Goal: Information Seeking & Learning: Learn about a topic

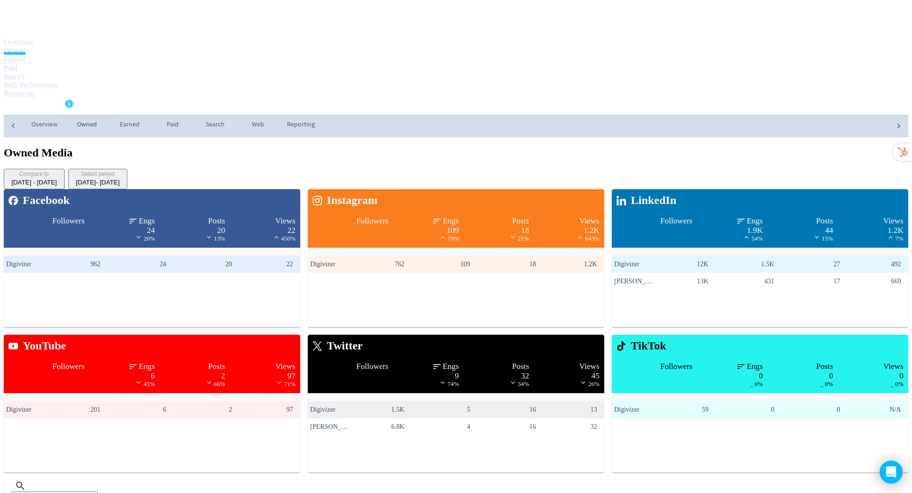
click at [44, 99] on span "Digivizer" at bounding box center [29, 106] width 30 height 15
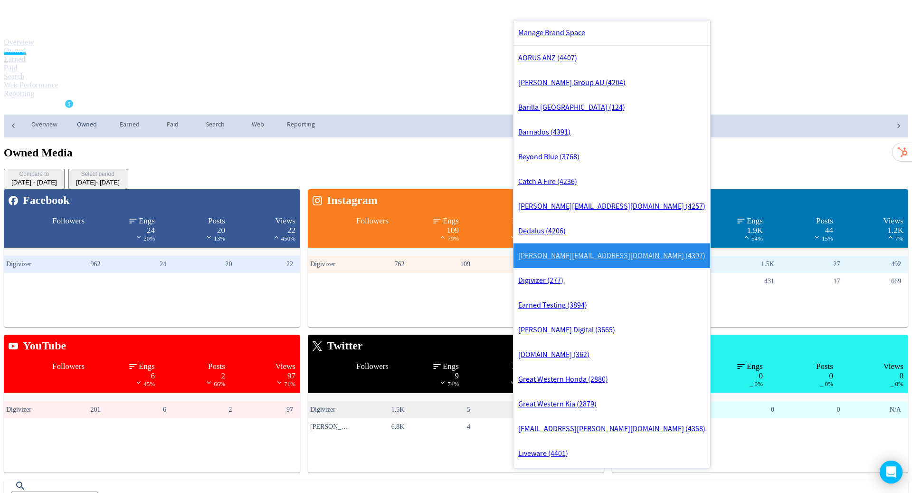
click at [617, 268] on link "[PERSON_NAME][EMAIL_ADDRESS][DOMAIN_NAME] (4397)" at bounding box center [611, 255] width 197 height 25
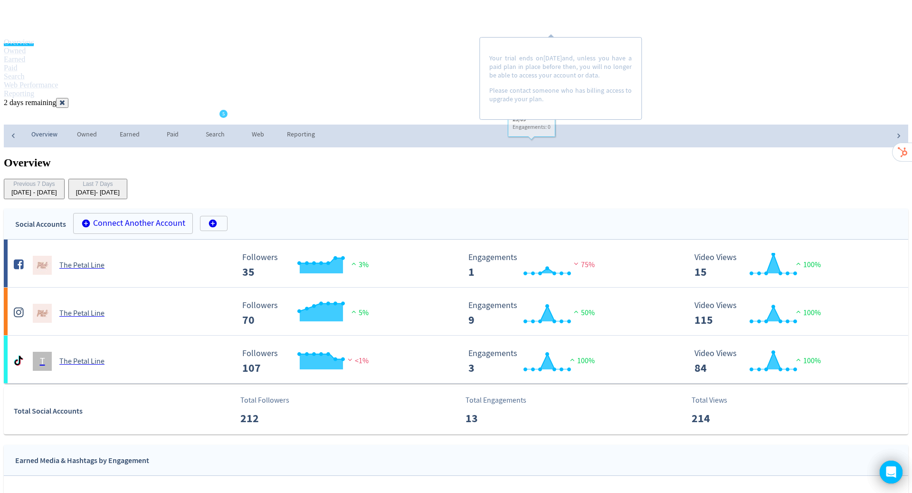
click at [786, 238] on div "Digivizer Logo Mark Digivizer Logo Overview Owned Earned Paid Search Web Perfor…" at bounding box center [456, 432] width 904 height 857
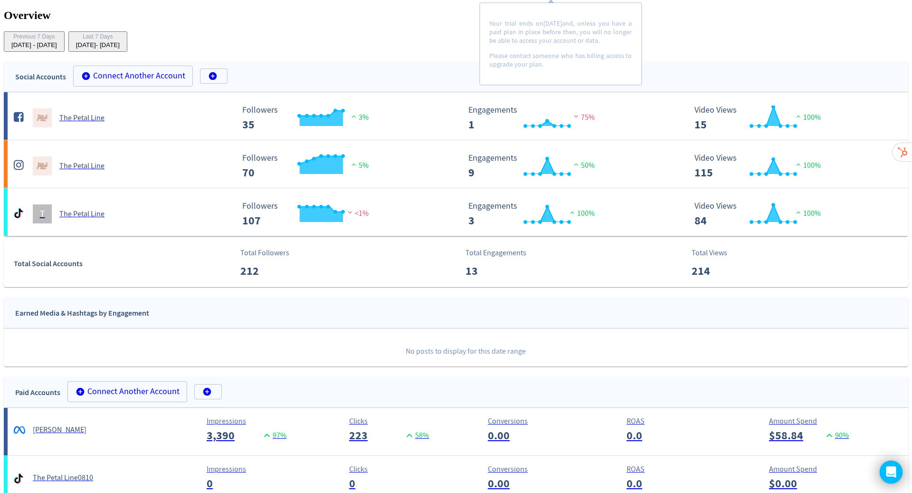
scroll to position [149, 0]
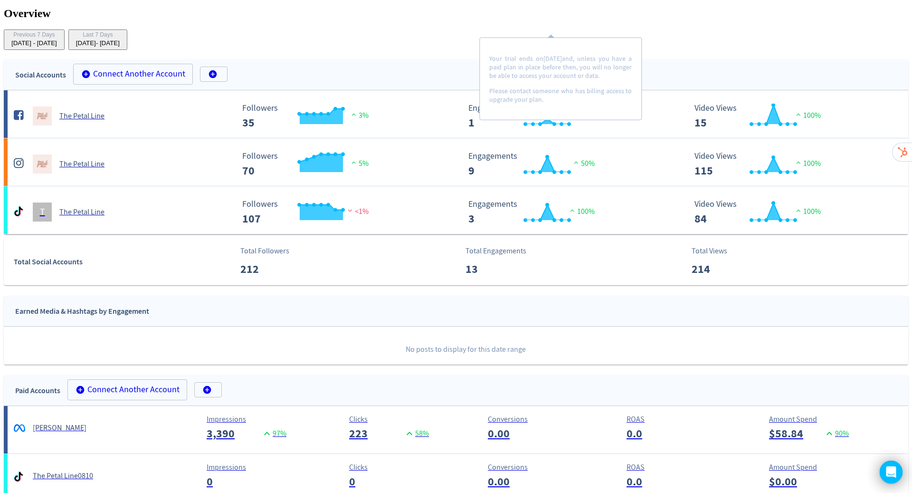
click at [608, 413] on div "ROAS 0.0" at bounding box center [683, 427] width 150 height 29
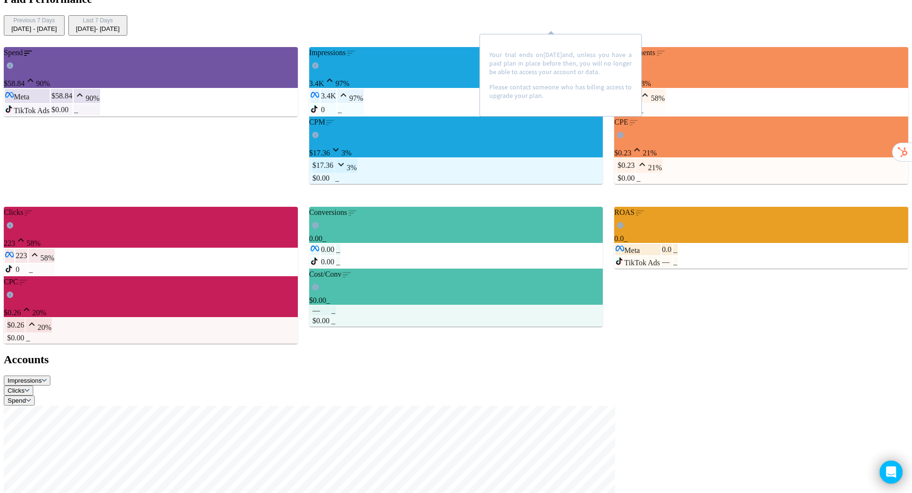
scroll to position [164, 0]
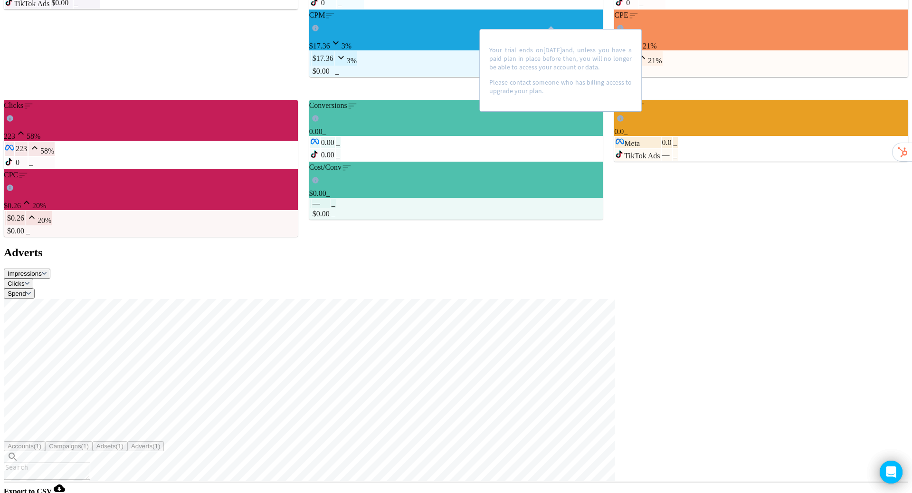
scroll to position [276, 0]
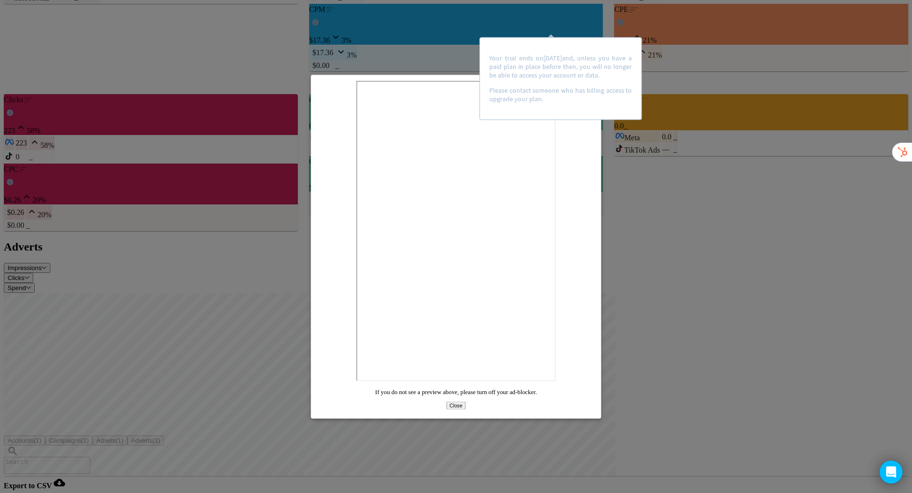
scroll to position [0, 0]
click at [458, 408] on span "Close" at bounding box center [455, 405] width 13 height 6
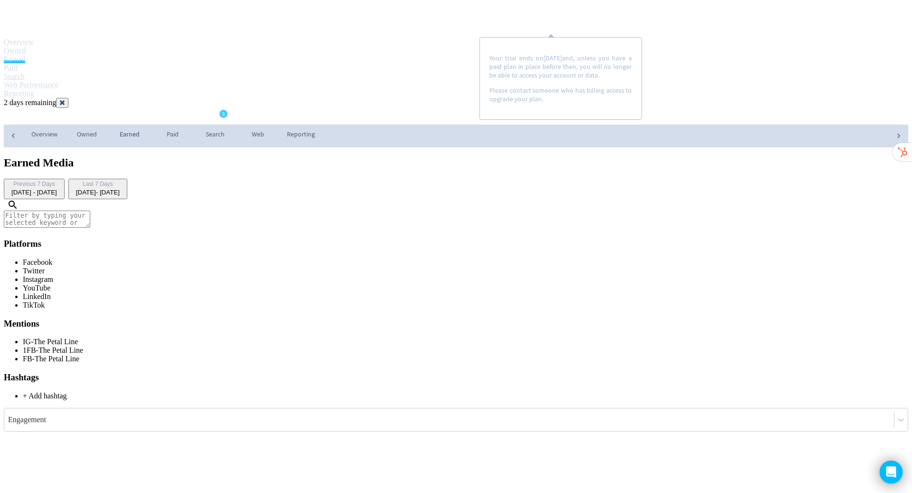
click at [25, 72] on link "Search" at bounding box center [14, 76] width 21 height 8
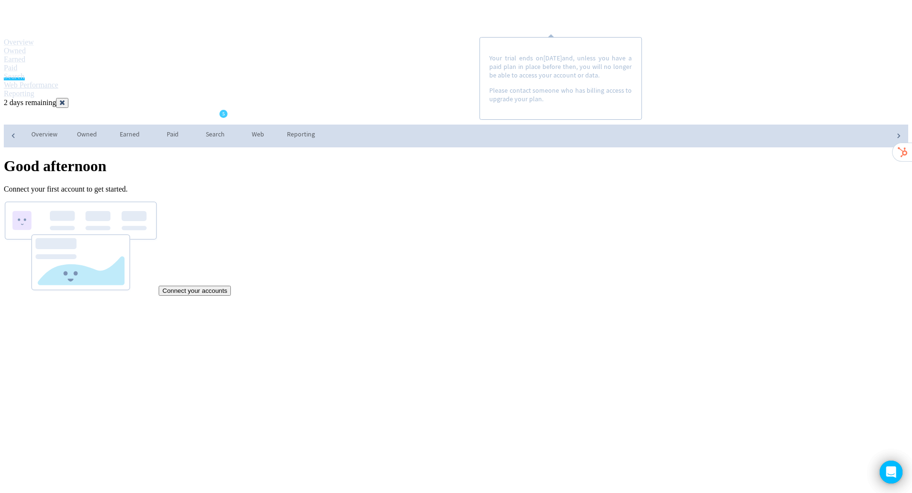
click at [58, 81] on link "Web Performance" at bounding box center [31, 85] width 55 height 8
click at [17, 64] on link "Paid" at bounding box center [10, 68] width 13 height 8
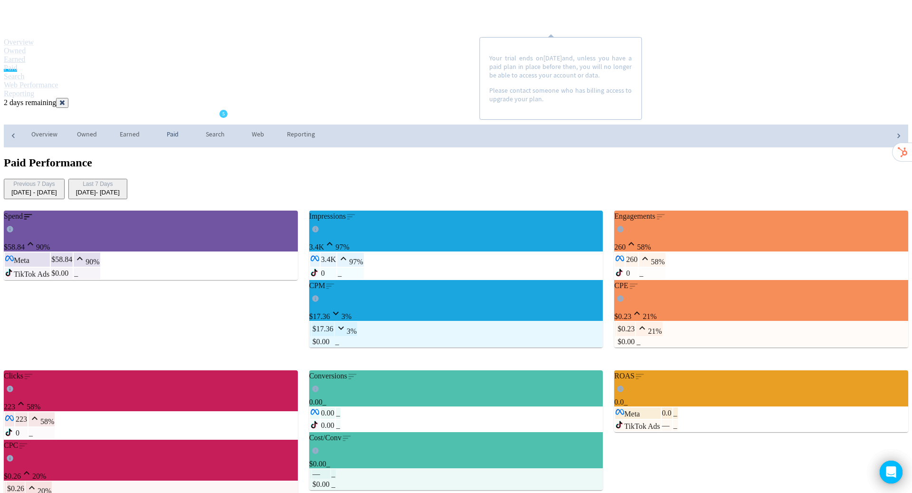
click at [25, 55] on link "Earned" at bounding box center [14, 59] width 21 height 8
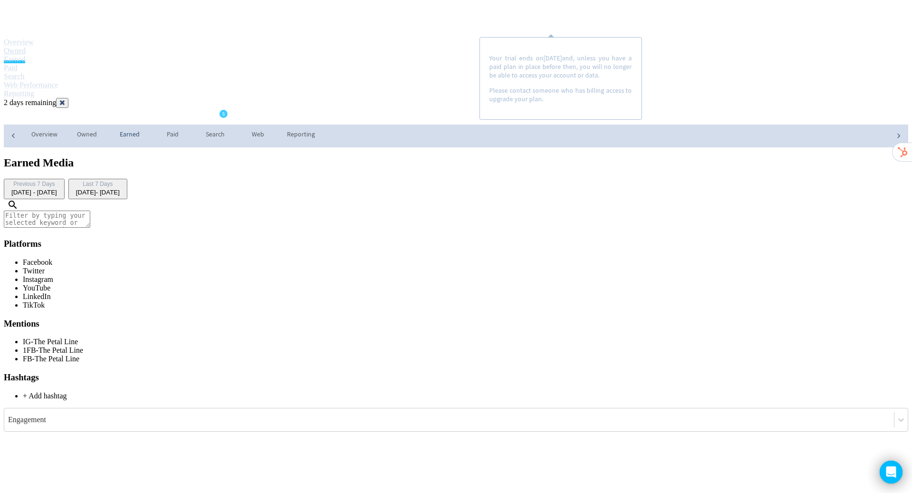
click at [26, 47] on link "Owned" at bounding box center [15, 51] width 22 height 8
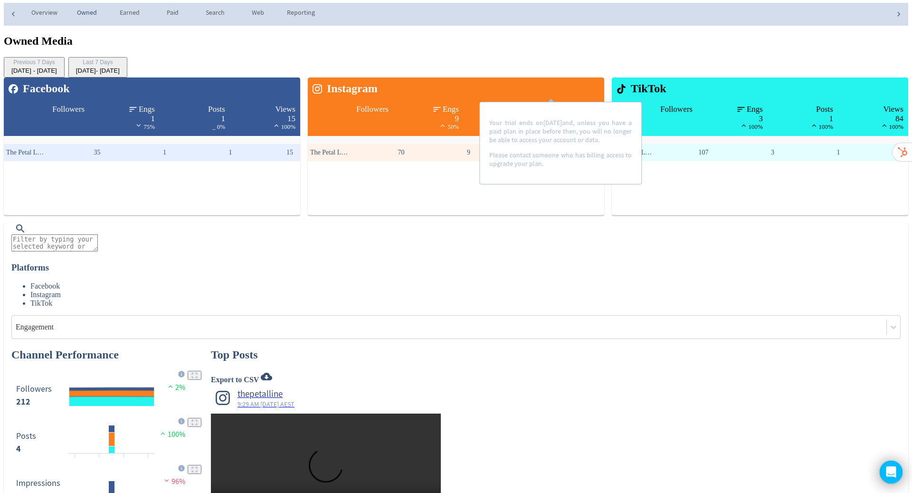
scroll to position [119, 0]
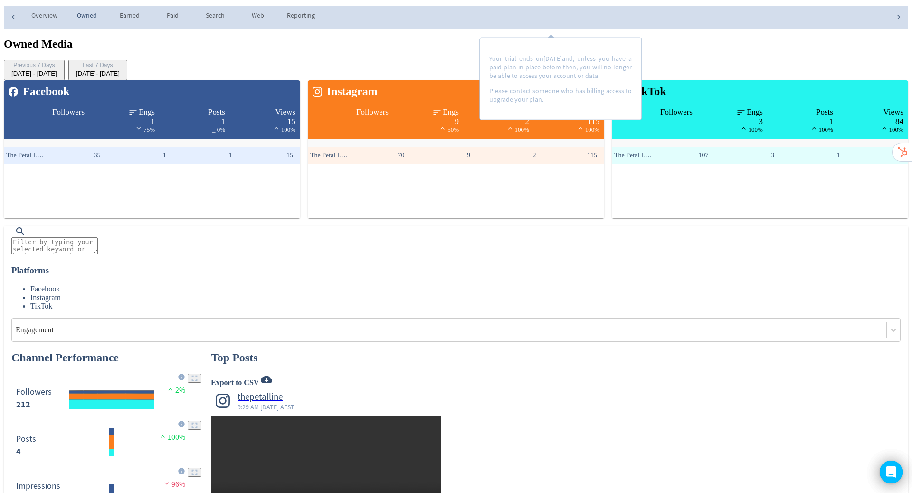
click at [120, 70] on div "[DATE] - [DATE]" at bounding box center [98, 73] width 44 height 7
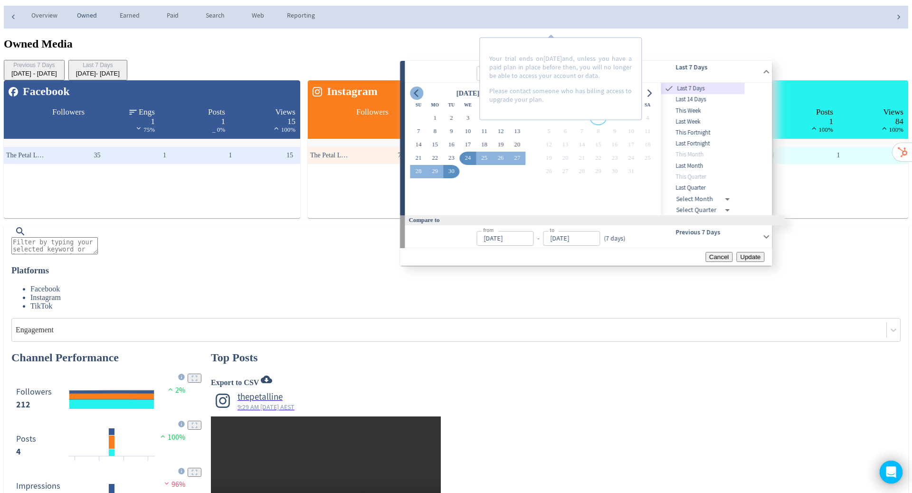
click at [414, 94] on icon "Go to previous month" at bounding box center [416, 93] width 4 height 8
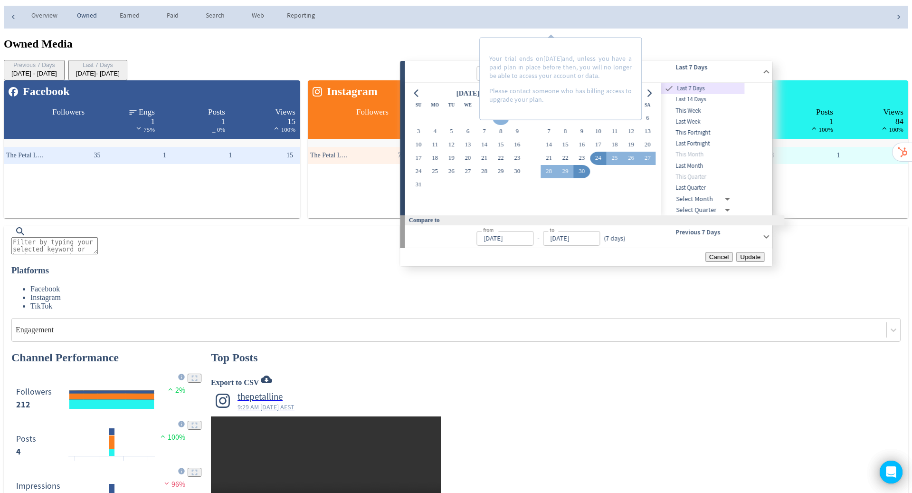
click at [498, 125] on button "1" at bounding box center [501, 118] width 17 height 13
type input "Aug 01, 2025"
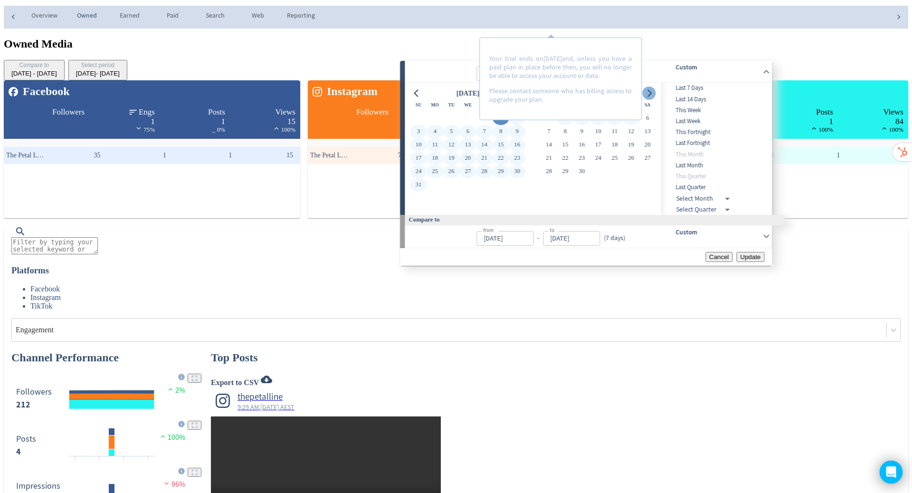
click at [653, 96] on icon "Go to next month" at bounding box center [650, 93] width 8 height 8
click at [453, 178] on button "30" at bounding box center [451, 171] width 17 height 13
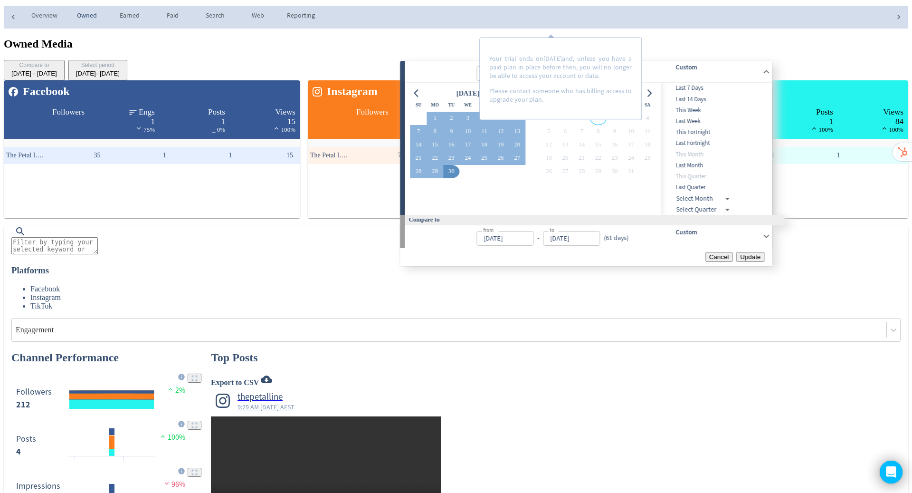
type input "[DATE]"
type input "Jun 01, 2025"
type input "[DATE]"
click at [754, 260] on span "Update" at bounding box center [750, 256] width 20 height 7
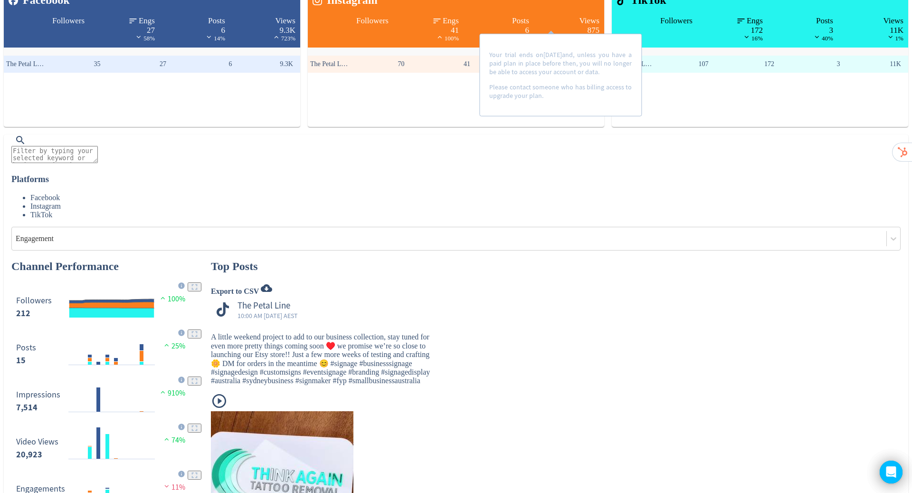
scroll to position [204, 0]
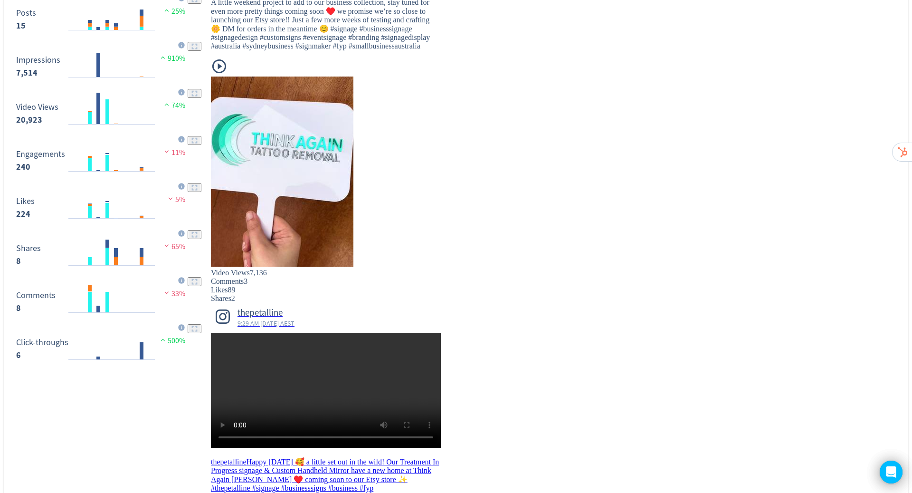
scroll to position [0, 0]
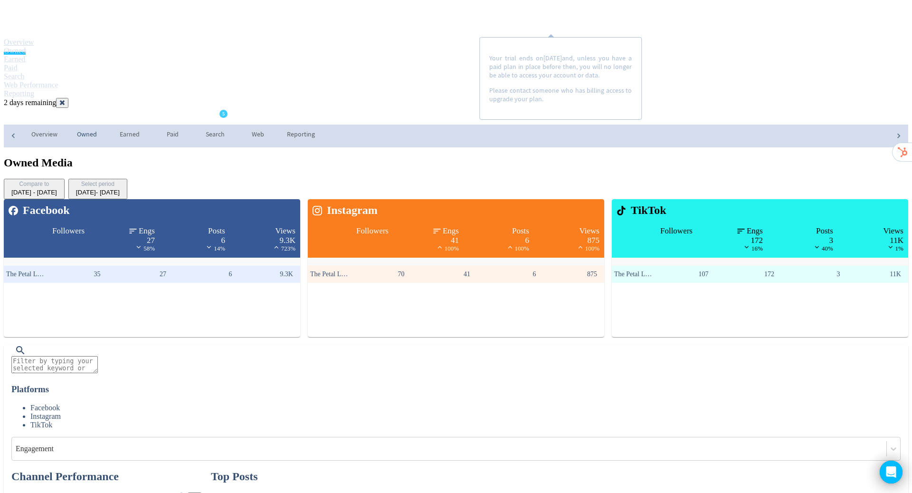
click at [34, 38] on link "Overview" at bounding box center [19, 42] width 30 height 8
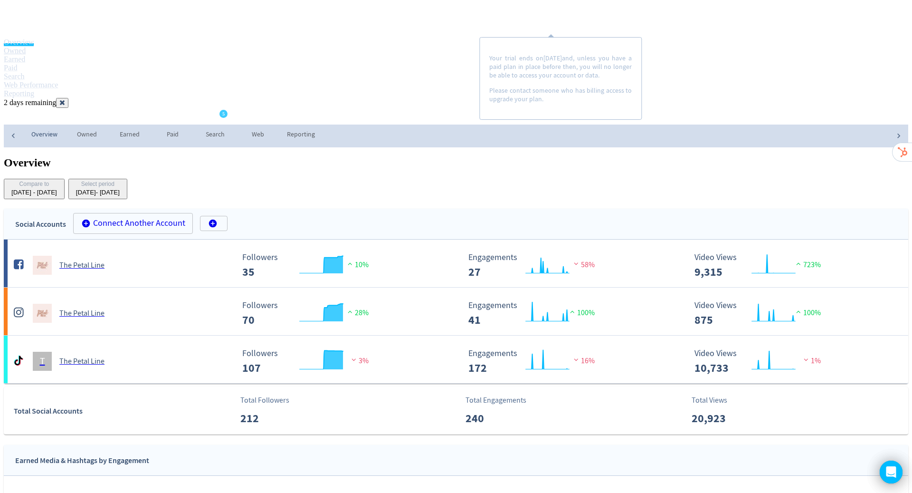
drag, startPoint x: 581, startPoint y: 189, endPoint x: 285, endPoint y: 13, distance: 343.9
click at [285, 13] on div "Digivizer Logo Mark Digivizer Logo Overview Owned Earned Paid Search Web Perfor…" at bounding box center [456, 432] width 904 height 857
click at [26, 47] on link "Owned" at bounding box center [15, 51] width 22 height 8
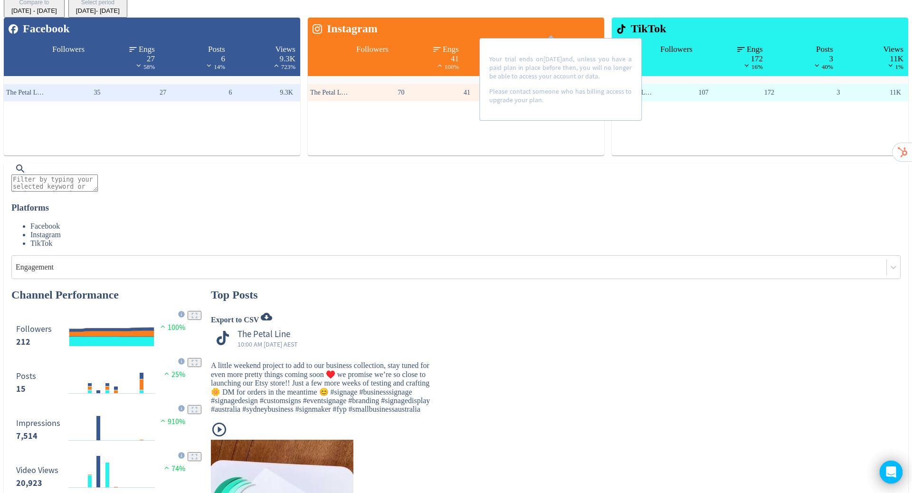
scroll to position [183, 0]
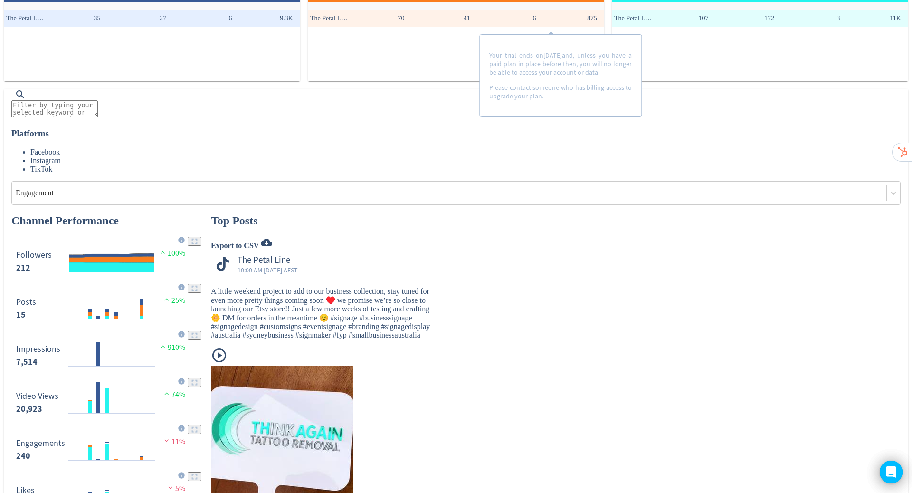
scroll to position [260, 0]
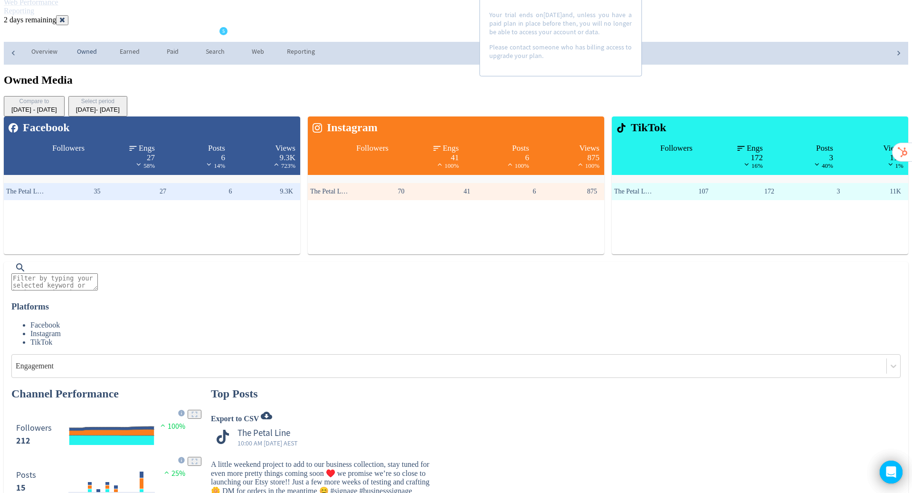
scroll to position [0, 0]
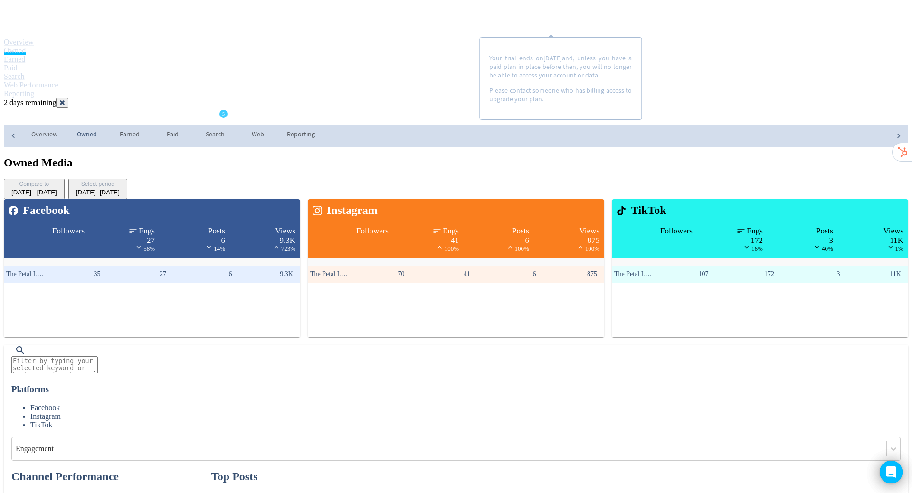
click at [120, 181] on div "Select period" at bounding box center [98, 185] width 44 height 8
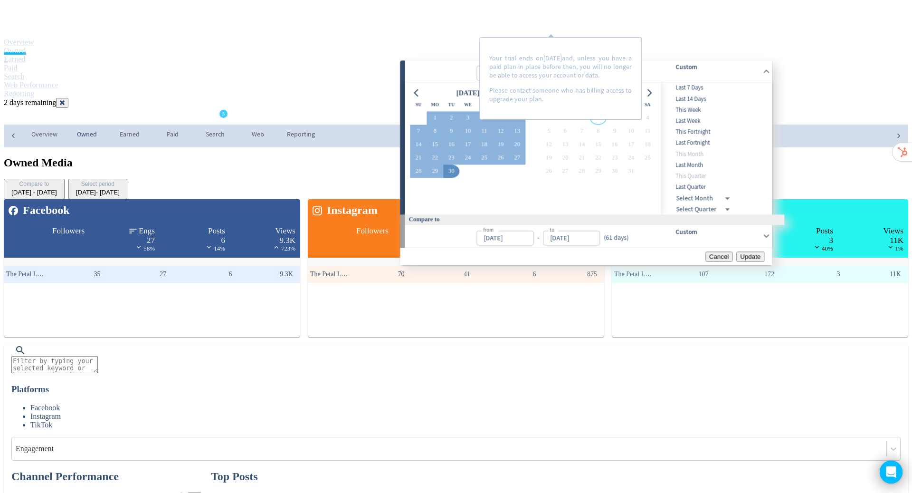
type input "Aug 01, 2025"
type input "[DATE]"
type input "Jun 01, 2025"
type input "[DATE]"
click at [428, 122] on button "1" at bounding box center [435, 117] width 17 height 13
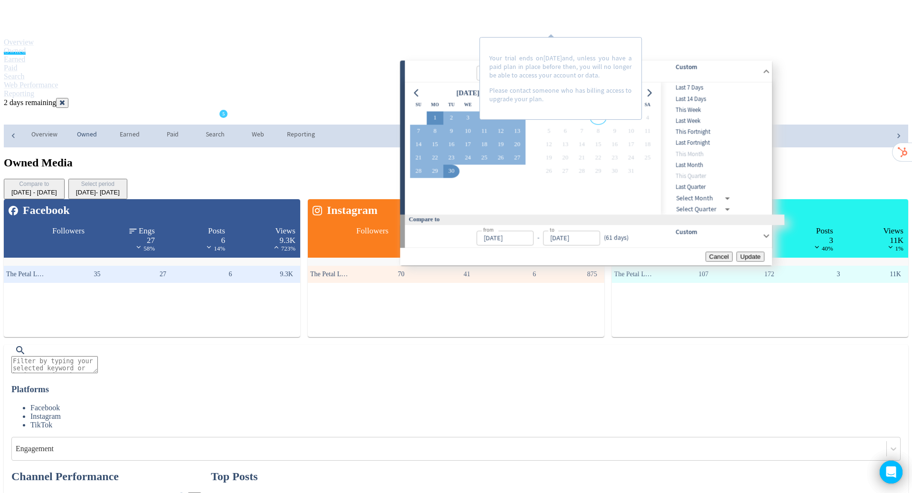
type input "[DATE]"
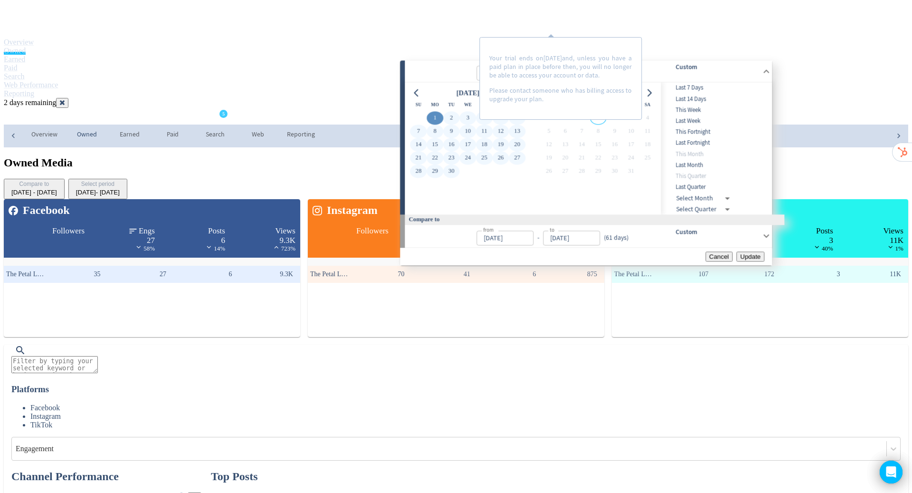
click at [449, 178] on button "30" at bounding box center [451, 170] width 17 height 13
type input "[DATE]"
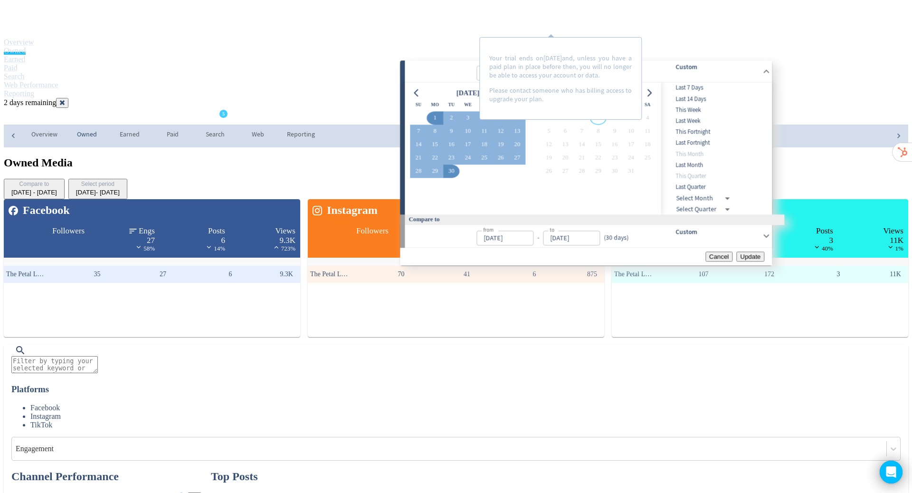
click at [753, 260] on span "Update" at bounding box center [750, 256] width 20 height 7
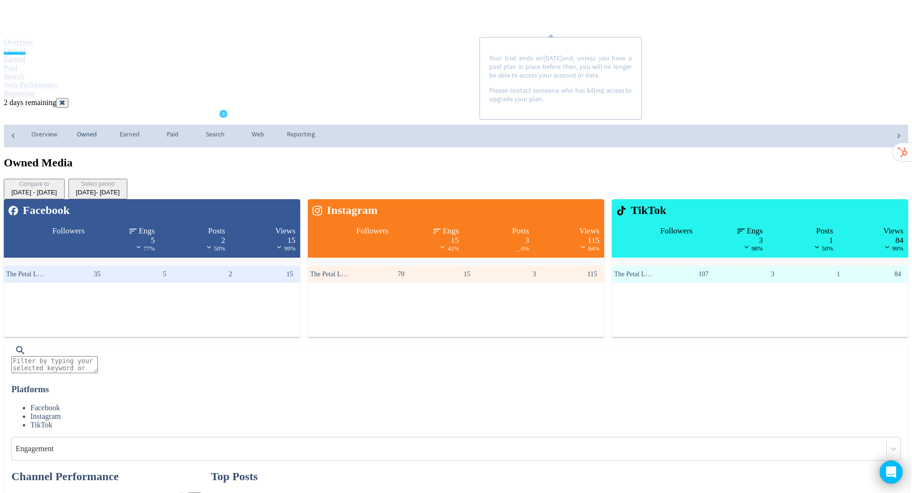
click at [120, 189] on div "Sep 1, 2025 - Sep 30, 2025" at bounding box center [98, 192] width 44 height 7
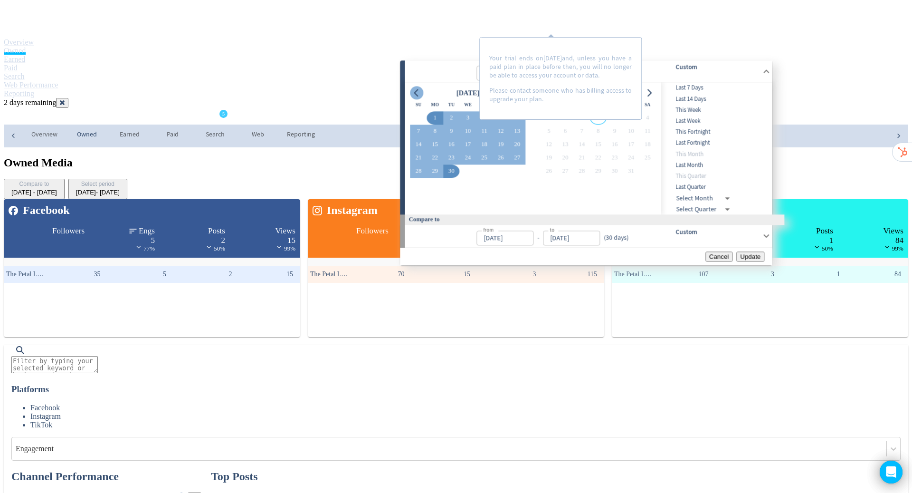
click at [411, 99] on button "Go to previous month" at bounding box center [416, 92] width 13 height 13
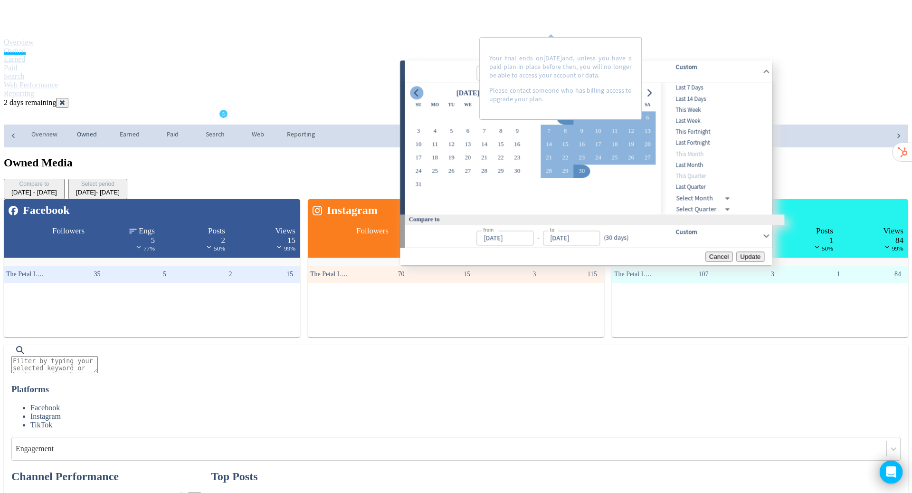
click at [411, 99] on button "Go to previous month" at bounding box center [416, 92] width 13 height 13
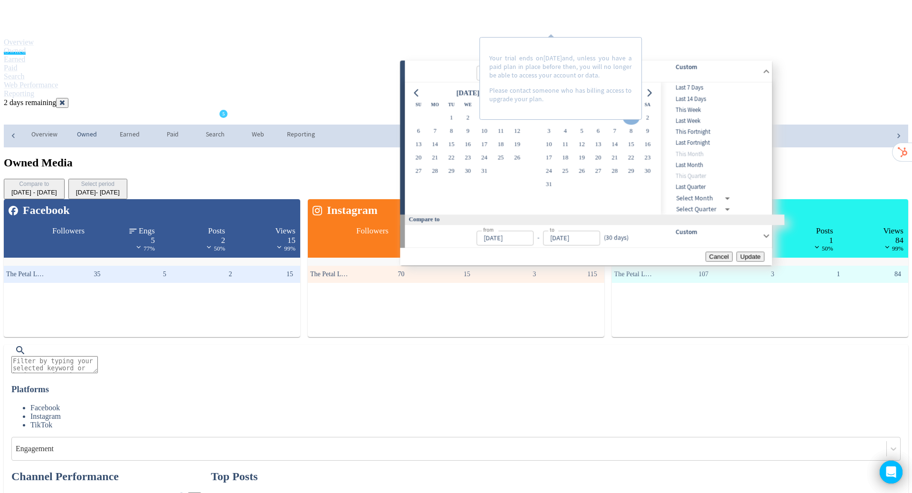
click at [639, 121] on button "1" at bounding box center [631, 117] width 17 height 13
type input "Aug 01, 2025"
click at [653, 96] on icon "Go to next month" at bounding box center [650, 93] width 8 height 8
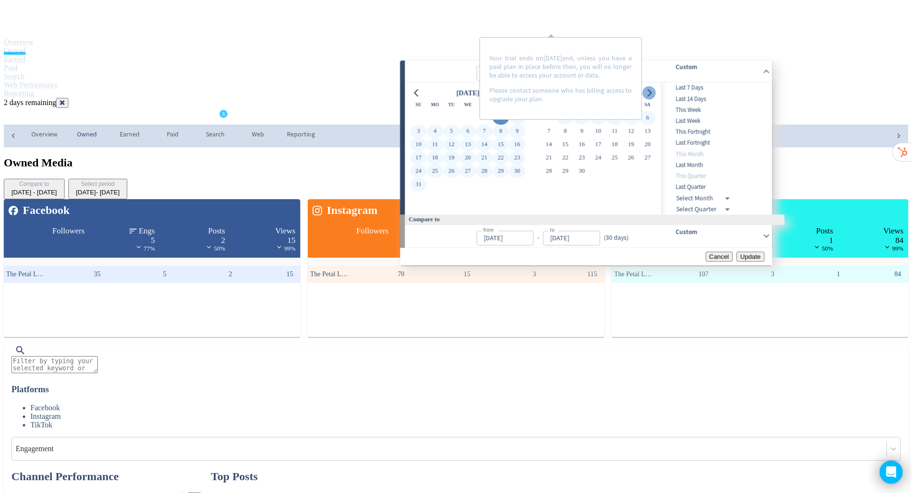
click at [652, 94] on icon "Go to next month" at bounding box center [649, 93] width 4 height 8
click at [452, 175] on button "30" at bounding box center [451, 170] width 17 height 13
type input "[DATE]"
type input "Jun 01, 2025"
type input "[DATE]"
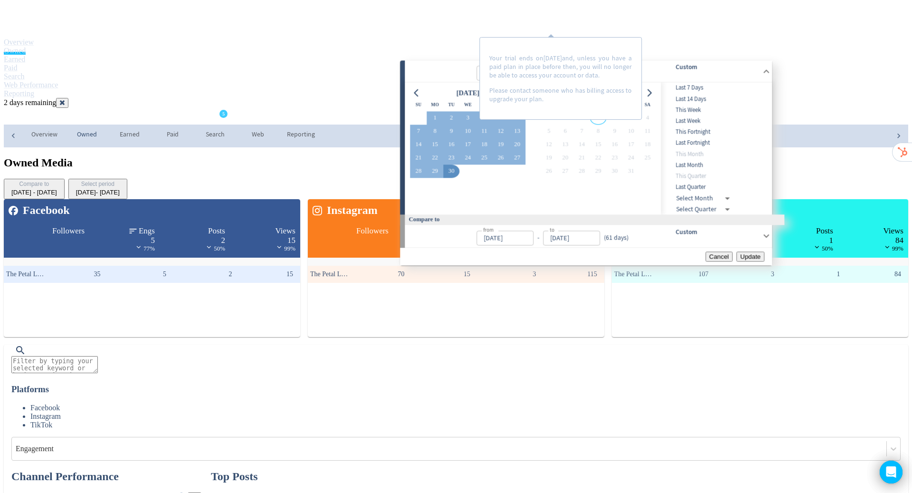
click at [745, 260] on span "Update" at bounding box center [750, 256] width 20 height 7
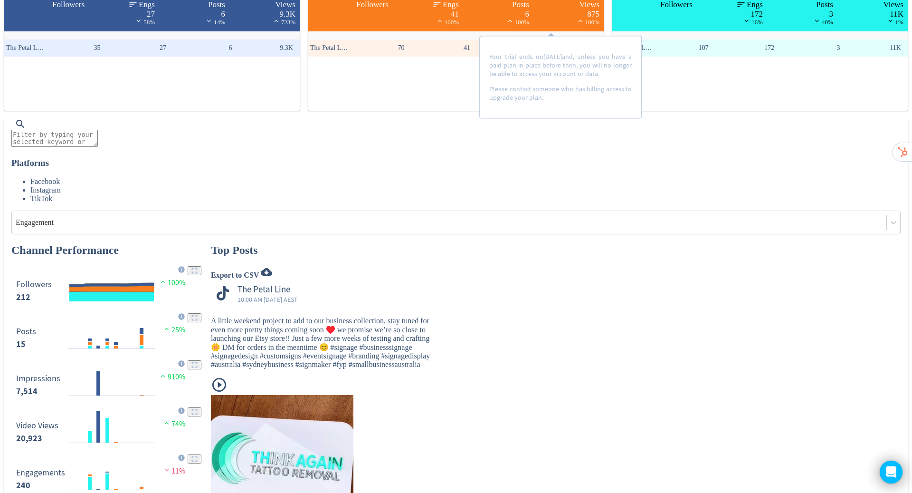
scroll to position [227, 0]
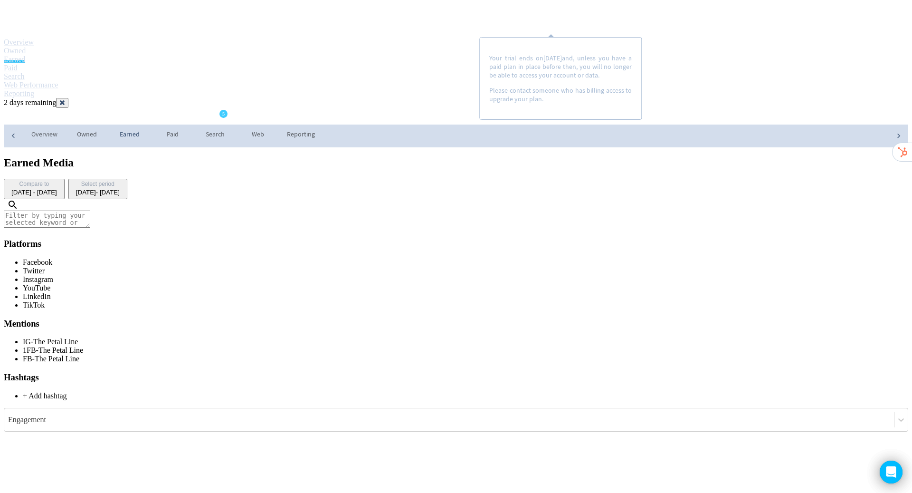
click at [90, 210] on textarea at bounding box center [47, 218] width 86 height 17
click at [26, 47] on link "Owned" at bounding box center [15, 51] width 22 height 8
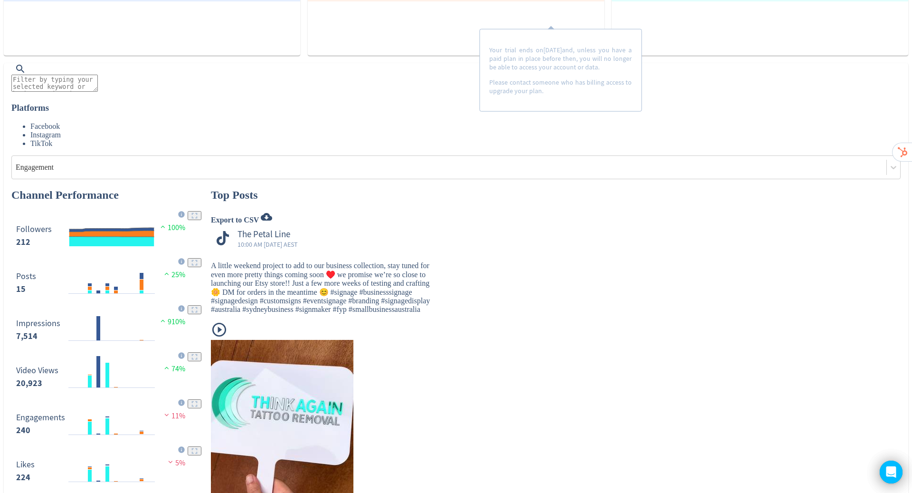
scroll to position [268, 0]
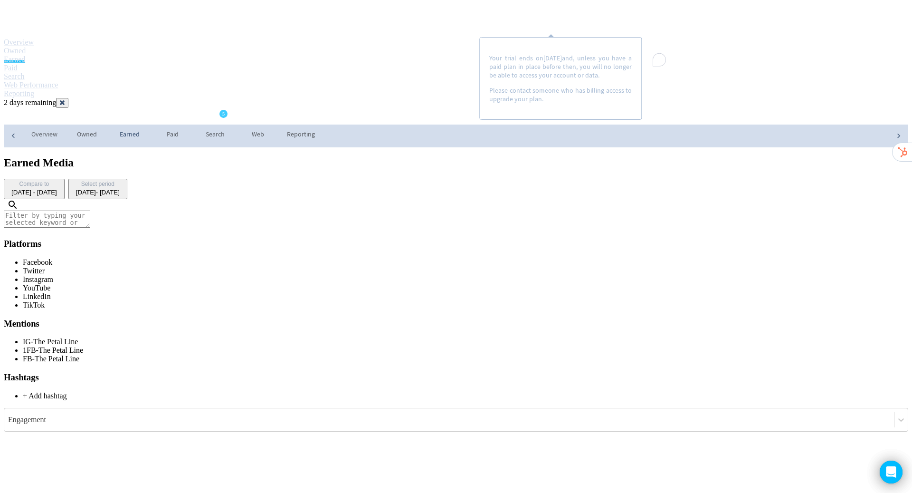
click at [90, 210] on textarea "To enrich screen reader interactions, please activate Accessibility in Grammarl…" at bounding box center [47, 218] width 86 height 17
click at [569, 391] on li "+ Add hashtag" at bounding box center [465, 395] width 885 height 9
click at [67, 391] on span "+ Add hashtag" at bounding box center [45, 395] width 44 height 8
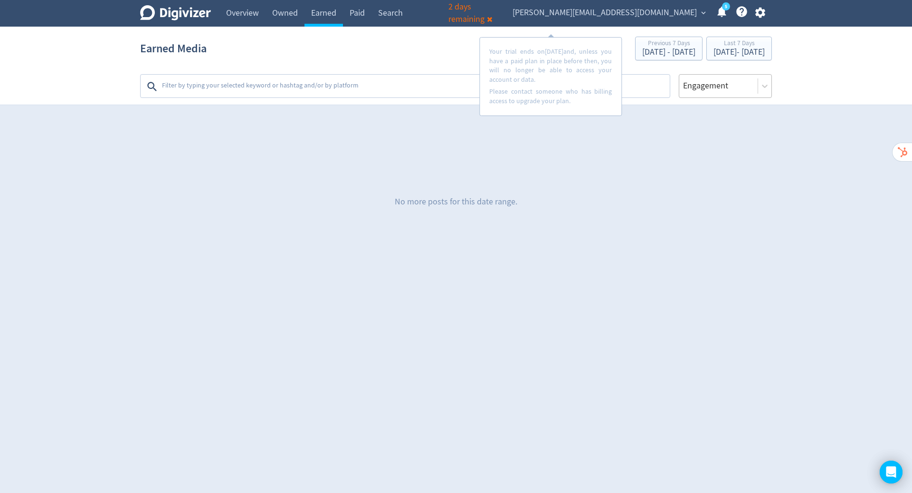
click at [730, 89] on div at bounding box center [718, 86] width 73 height 14
click at [598, 273] on html "Digivizer Logo Mark Digivizer Logo Overview Owned Earned Paid Search Web Perfor…" at bounding box center [456, 136] width 912 height 273
click at [361, 10] on link "Paid" at bounding box center [357, 13] width 29 height 27
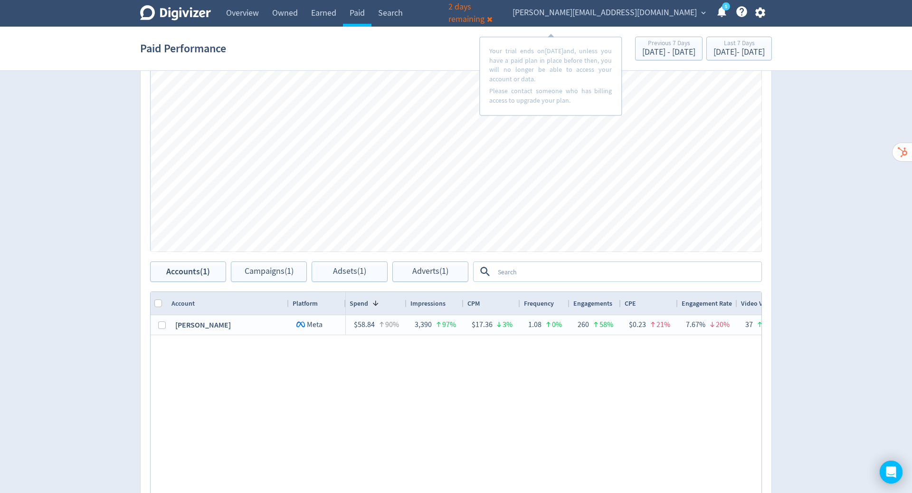
scroll to position [262, 0]
click at [275, 16] on link "Owned" at bounding box center [285, 13] width 39 height 27
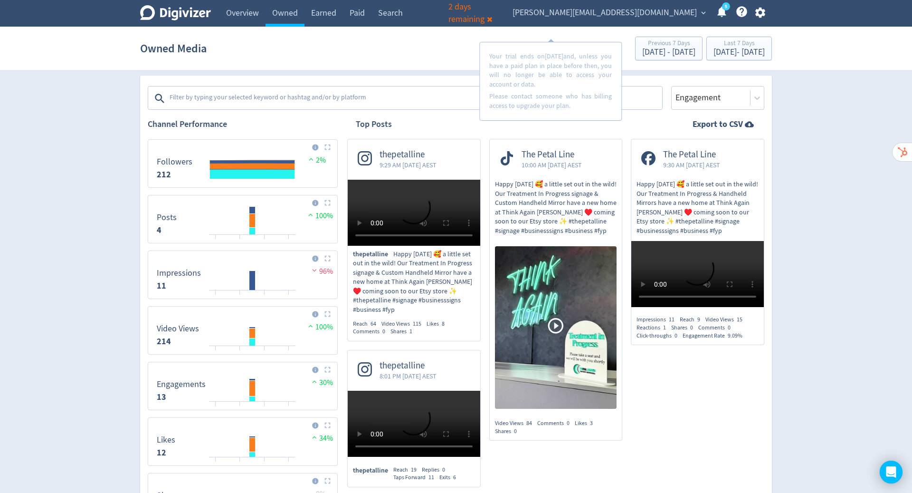
scroll to position [154, 0]
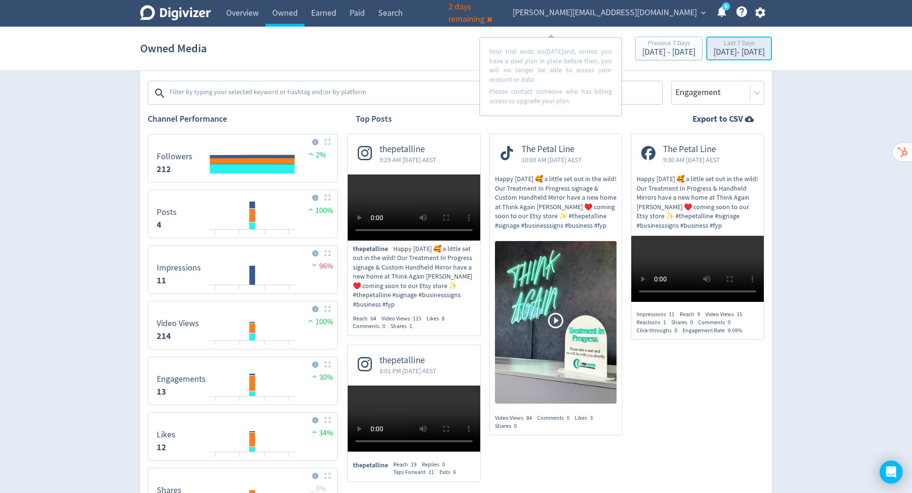
click at [713, 44] on div "Last 7 Days" at bounding box center [738, 44] width 51 height 8
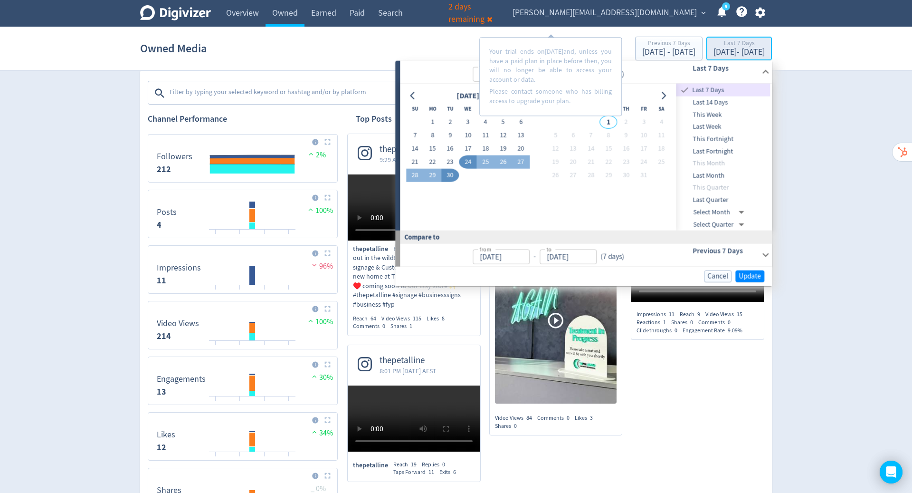
type input "[DATE]"
click at [409, 96] on icon "Go to previous month" at bounding box center [413, 96] width 8 height 8
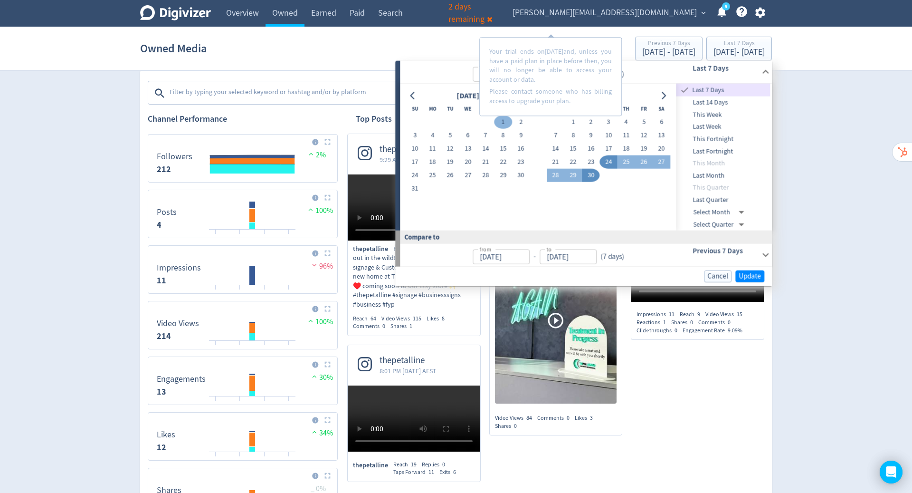
click at [501, 126] on button "1" at bounding box center [503, 121] width 18 height 13
type input "Aug 01, 2025"
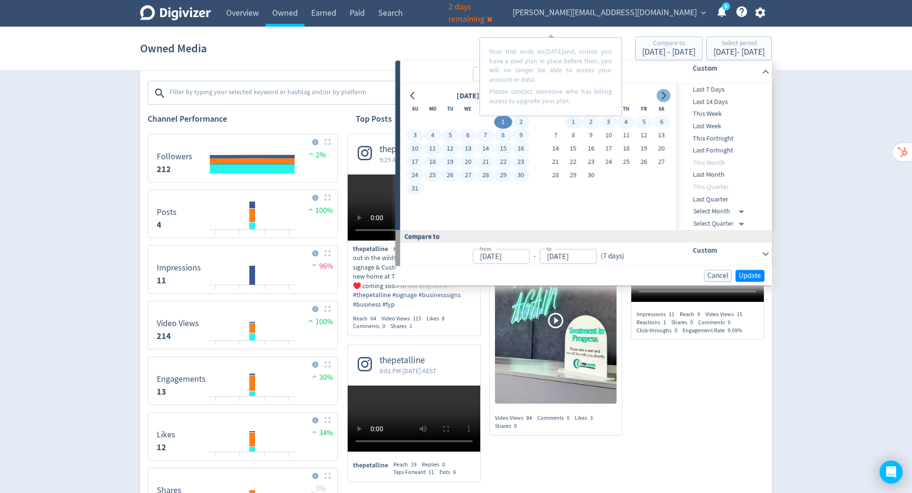
click at [665, 96] on icon "Go to next month" at bounding box center [664, 96] width 8 height 8
click at [450, 178] on button "30" at bounding box center [450, 175] width 18 height 13
type input "[DATE]"
type input "Jun 01, 2025"
type input "[DATE]"
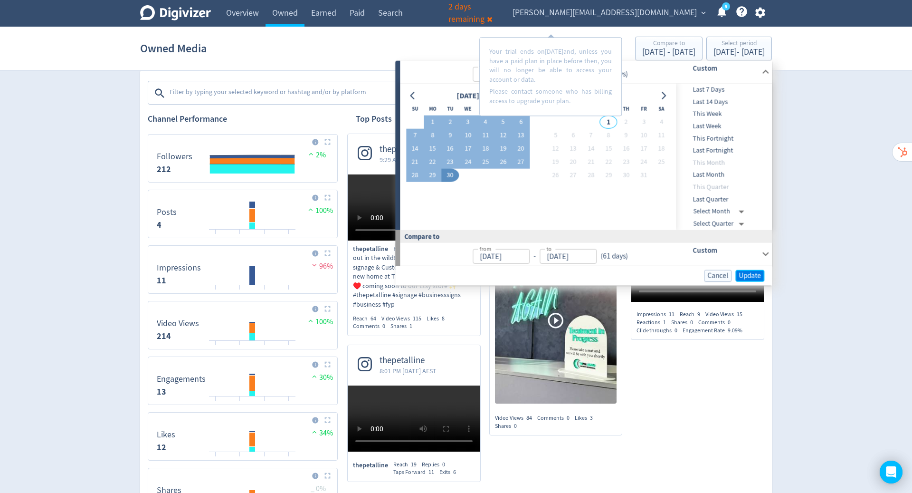
click at [751, 272] on span "Update" at bounding box center [750, 275] width 22 height 7
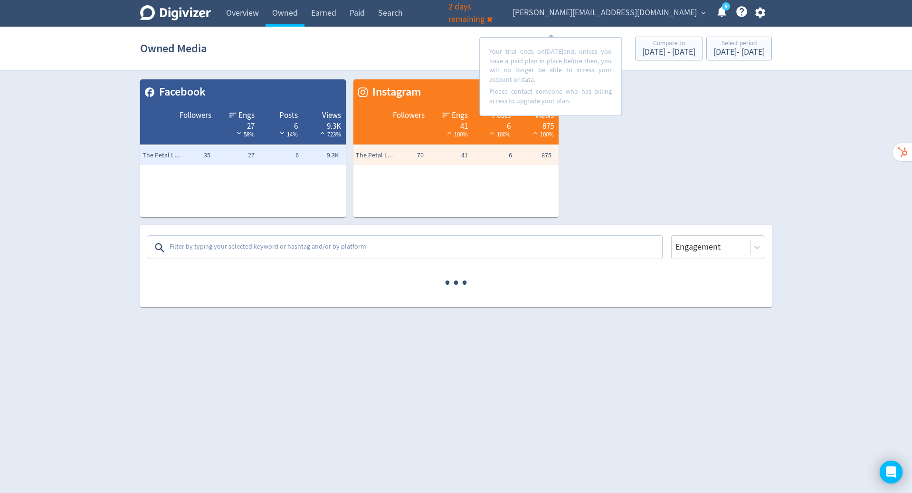
scroll to position [0, 0]
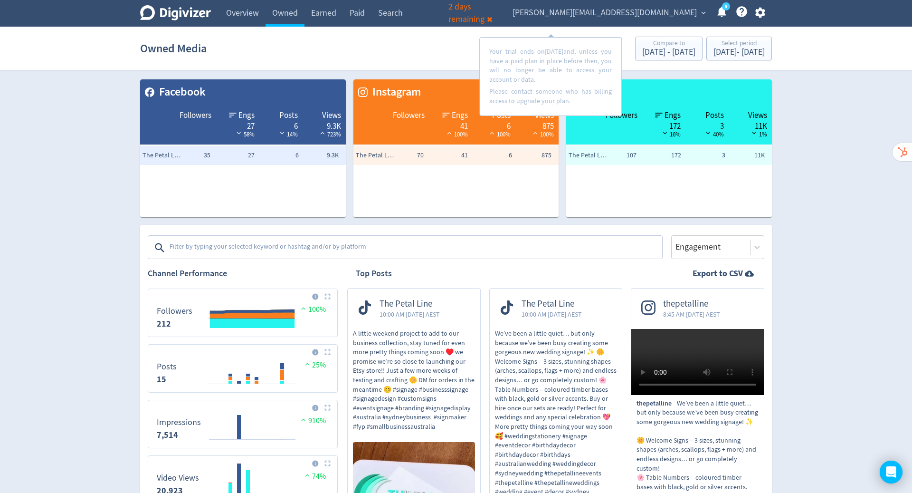
click at [246, 14] on link "Overview" at bounding box center [242, 13] width 46 height 27
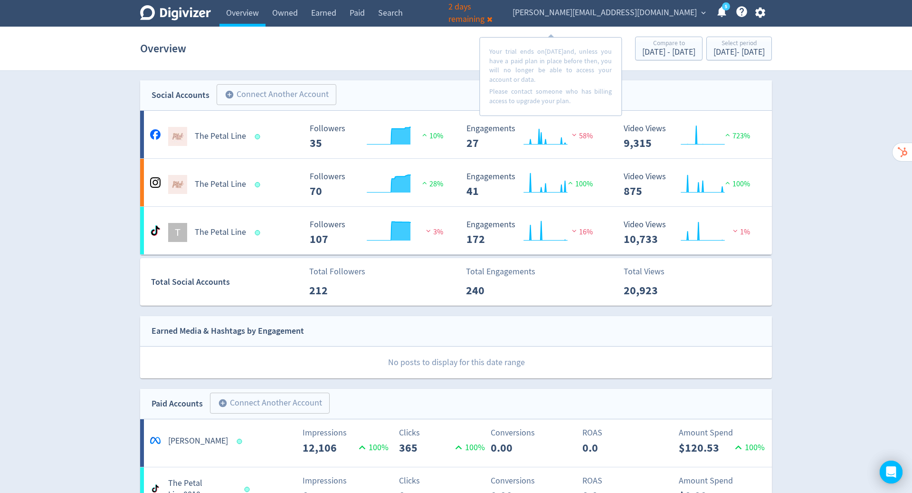
click at [811, 198] on div "Digivizer Logo Mark Digivizer Logo Overview Owned Earned Paid Search Web Perfor…" at bounding box center [456, 374] width 912 height 748
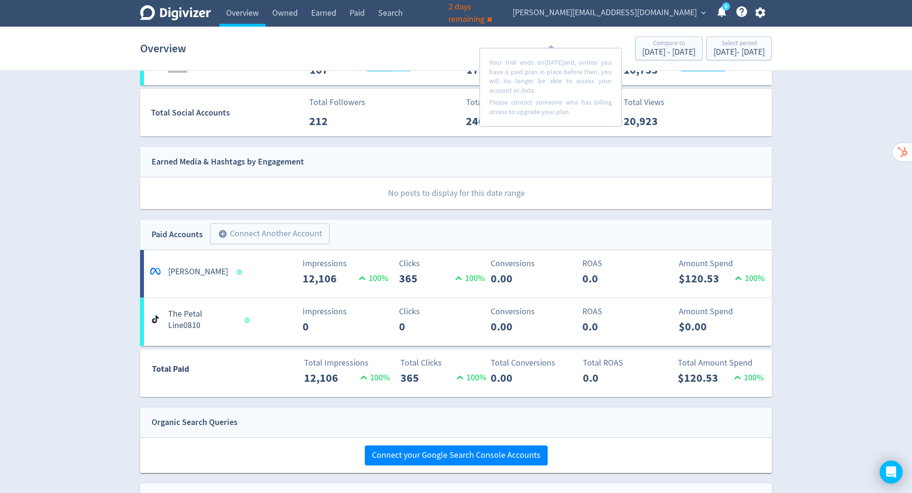
scroll to position [181, 0]
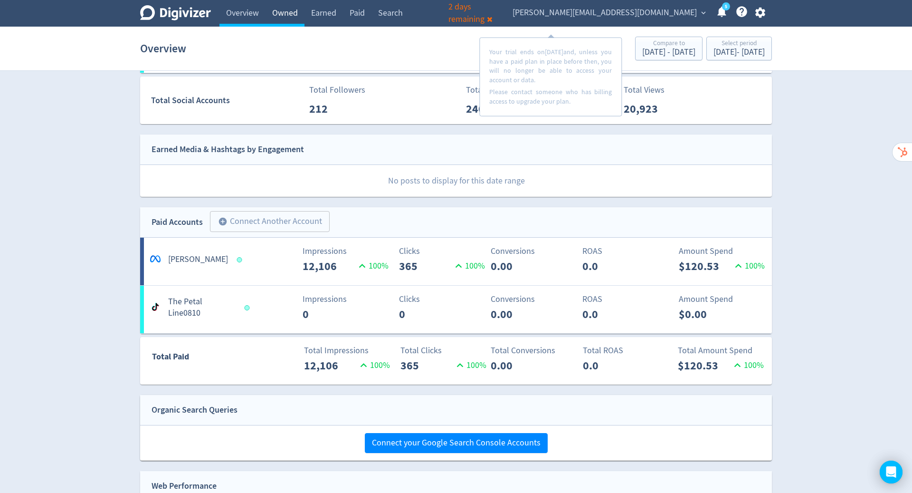
click at [286, 15] on link "Owned" at bounding box center [285, 13] width 39 height 27
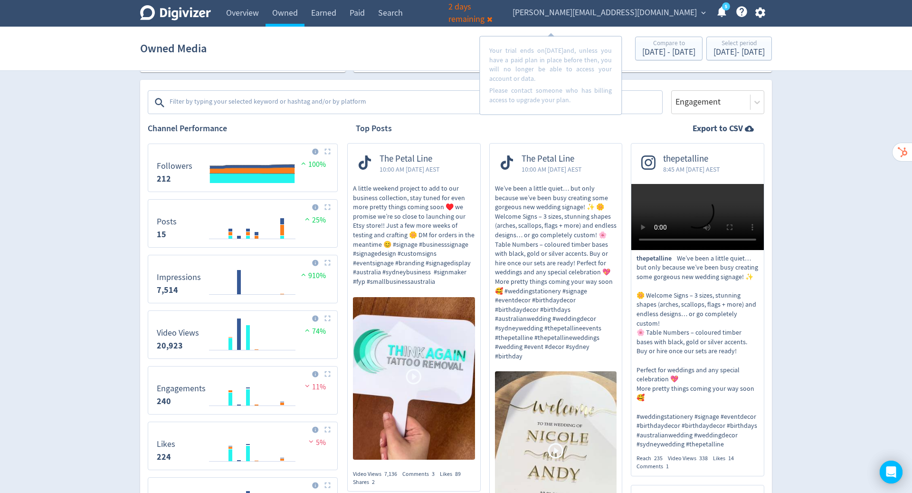
scroll to position [143, 0]
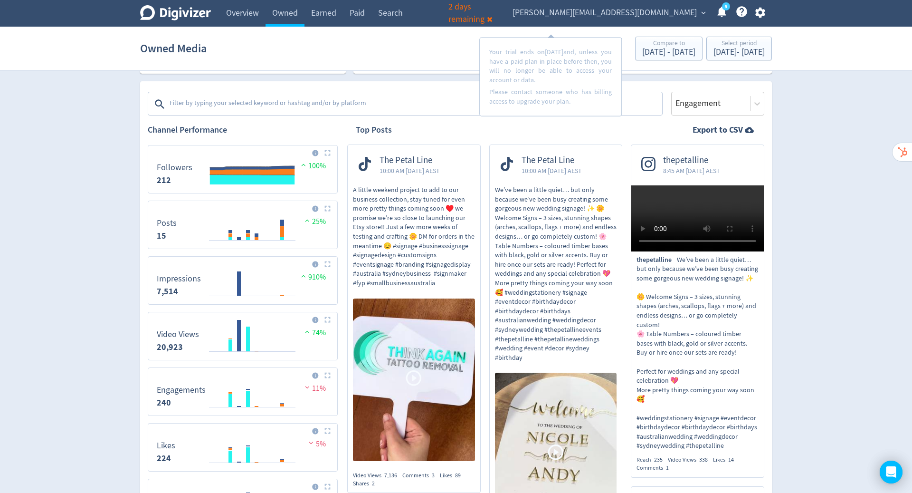
click at [410, 349] on img at bounding box center [414, 379] width 122 height 162
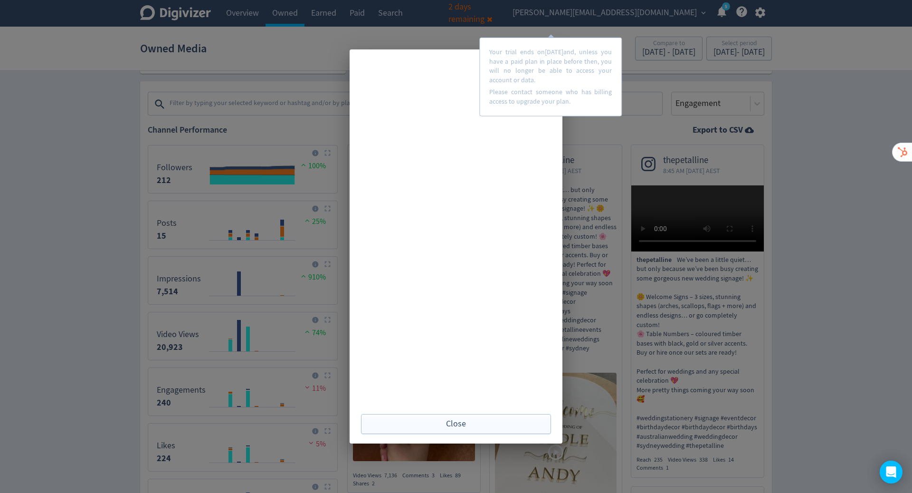
click at [866, 240] on div "Close" at bounding box center [456, 246] width 912 height 493
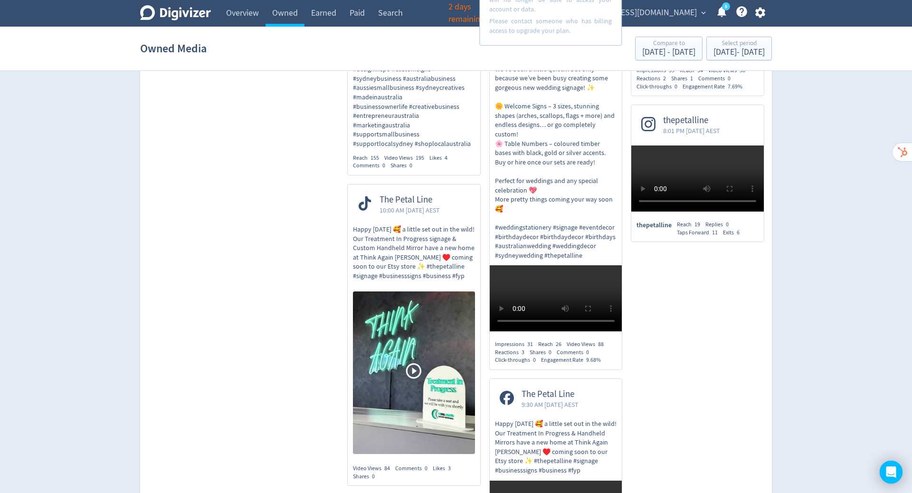
scroll to position [1095, 0]
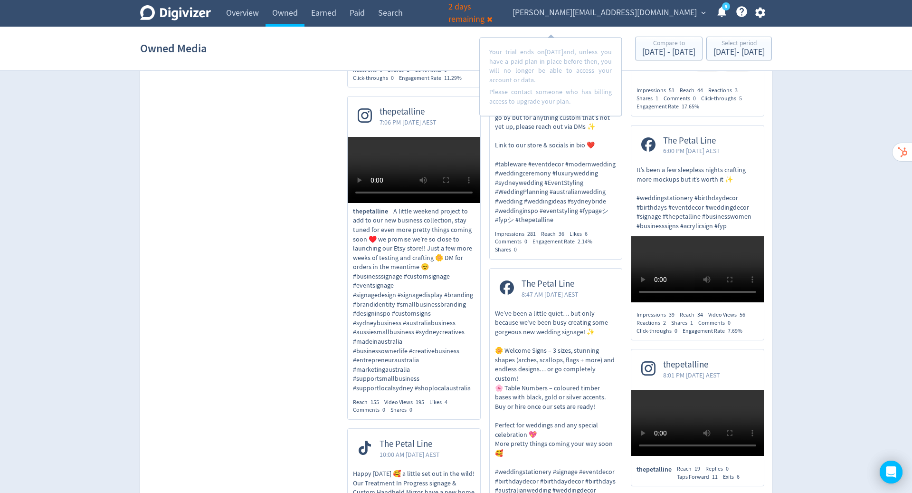
click at [382, 49] on video at bounding box center [414, 16] width 133 height 66
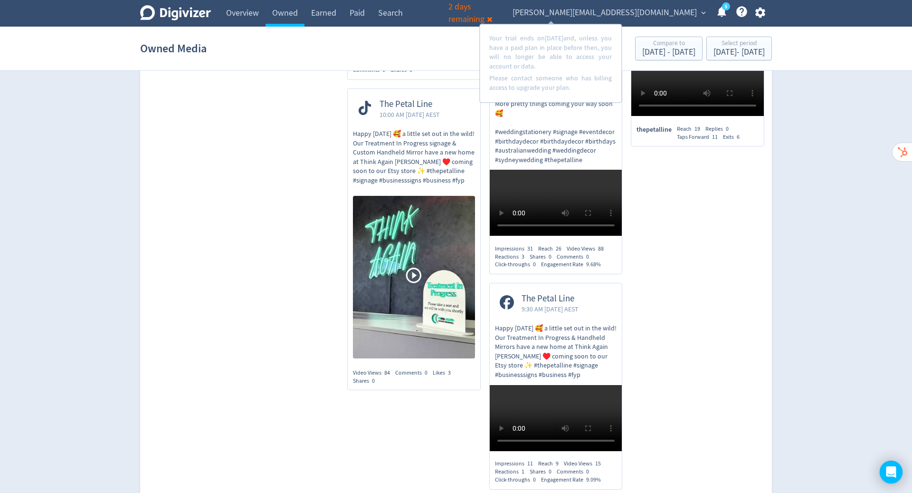
scroll to position [1417, 0]
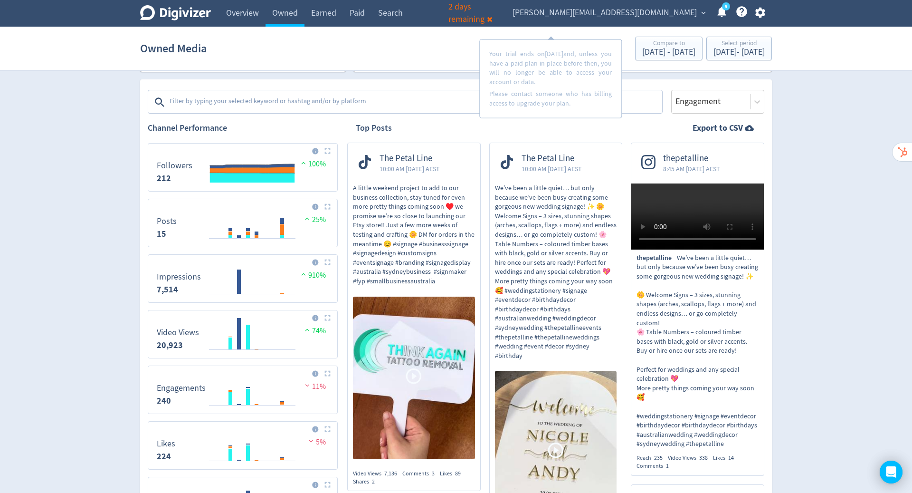
scroll to position [172, 0]
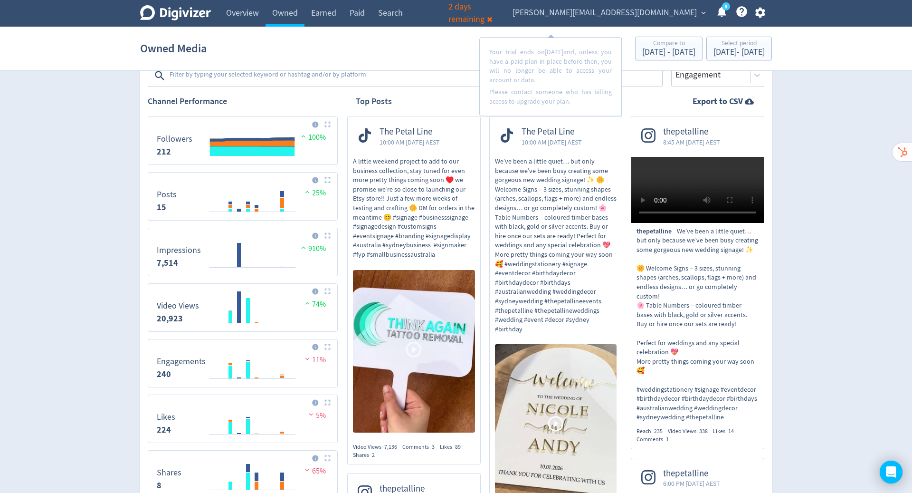
click at [571, 400] on img at bounding box center [556, 425] width 122 height 162
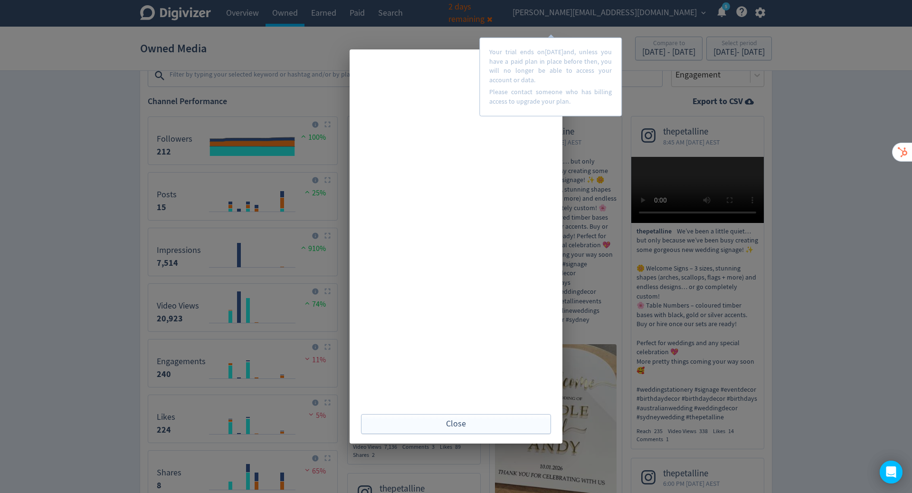
click at [887, 242] on div "Close" at bounding box center [456, 246] width 912 height 493
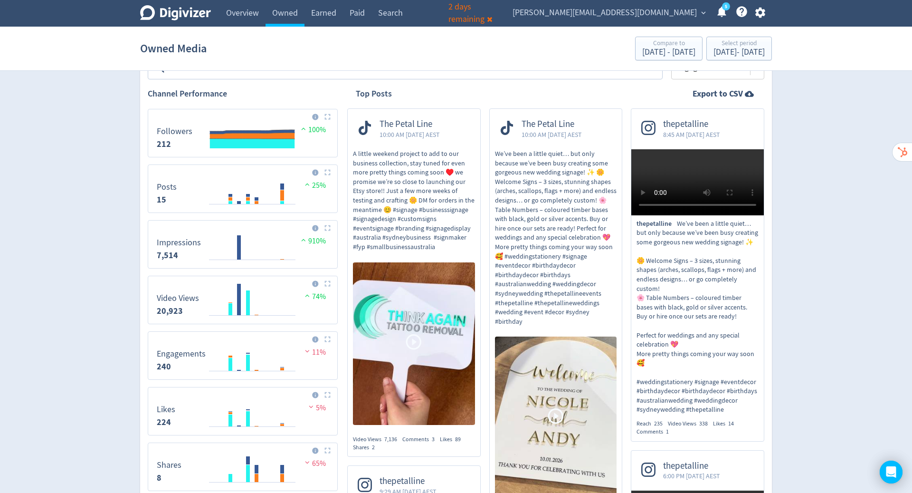
scroll to position [0, 0]
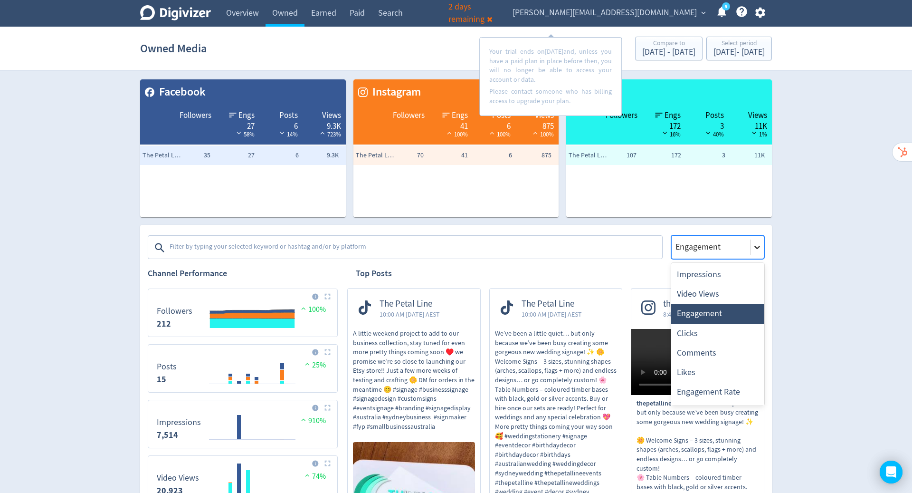
click at [757, 243] on icon at bounding box center [757, 247] width 10 height 10
click at [725, 277] on div "Impressions" at bounding box center [717, 274] width 93 height 19
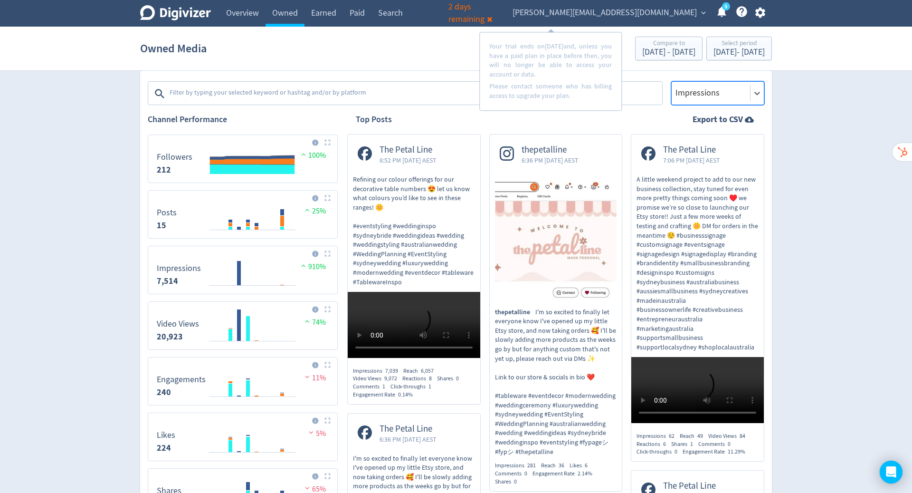
scroll to position [149, 0]
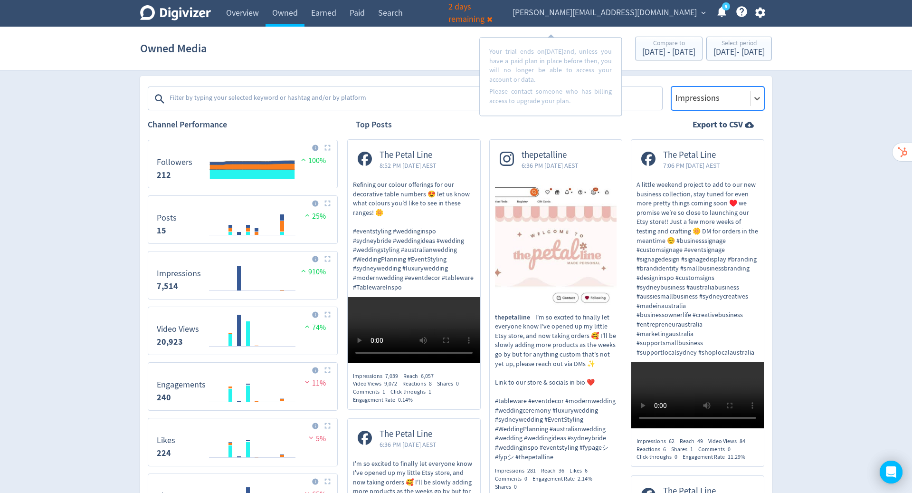
click at [739, 103] on div at bounding box center [711, 98] width 73 height 14
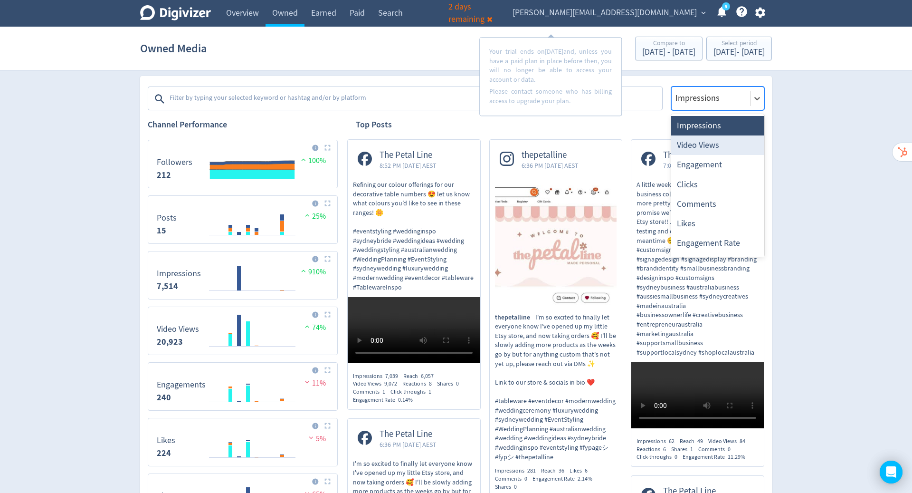
click at [727, 145] on div "Video Views" at bounding box center [717, 144] width 93 height 19
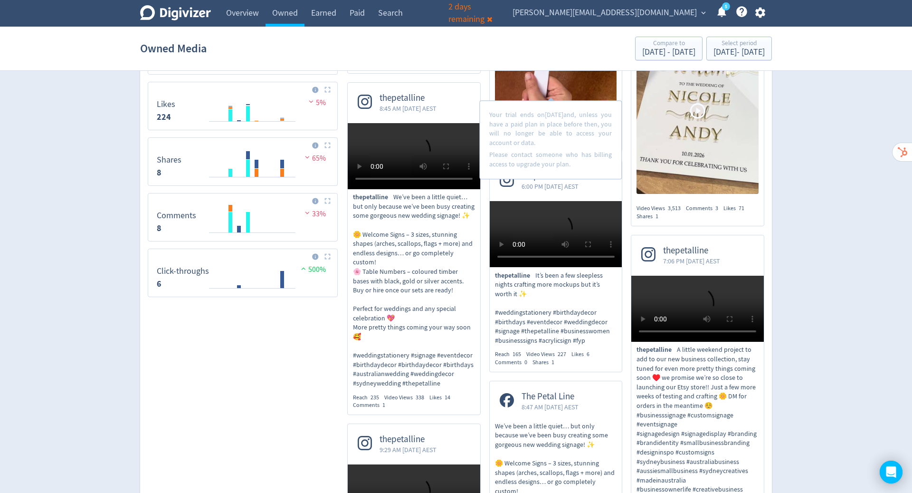
scroll to position [548, 0]
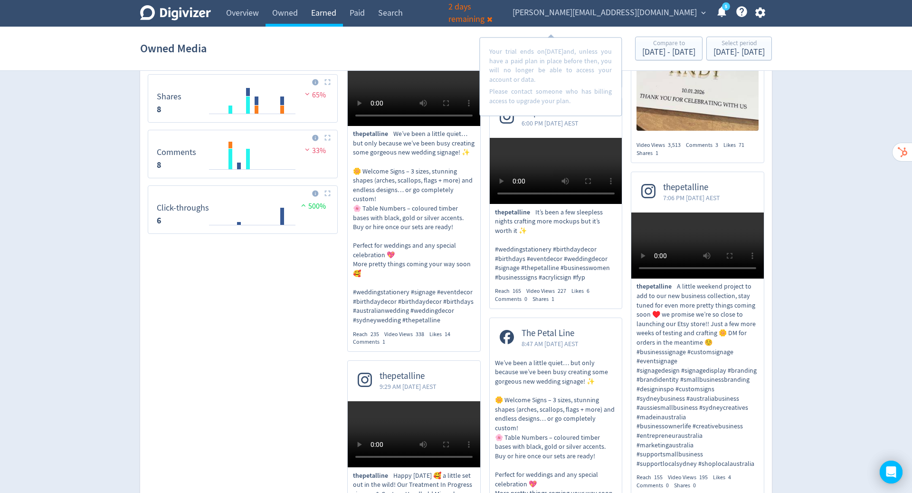
click at [328, 10] on link "Earned" at bounding box center [323, 13] width 38 height 27
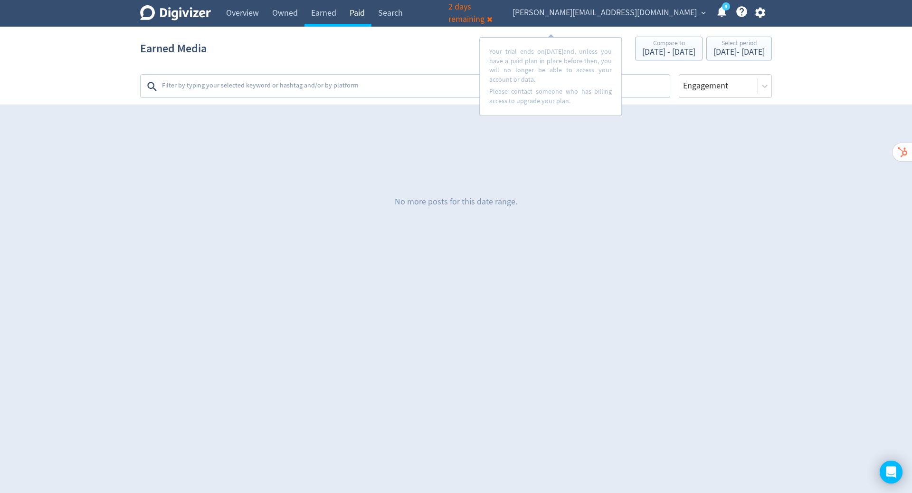
click at [360, 15] on link "Paid" at bounding box center [357, 13] width 29 height 27
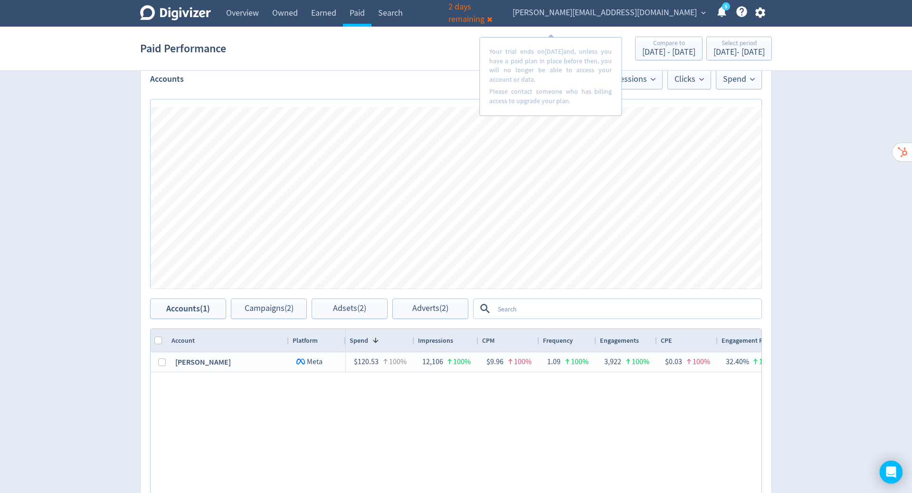
scroll to position [225, 0]
click at [355, 310] on span "Adsets (2)" at bounding box center [349, 307] width 33 height 9
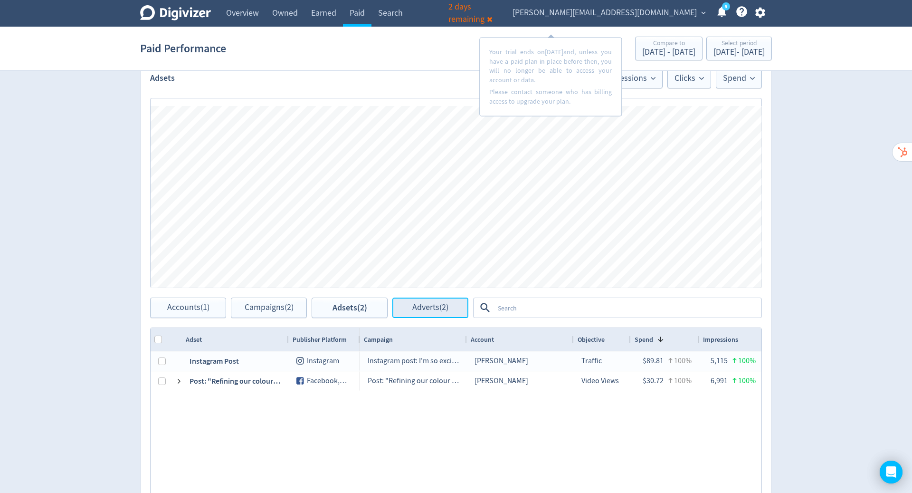
click at [432, 303] on span "Adverts (2)" at bounding box center [430, 307] width 36 height 9
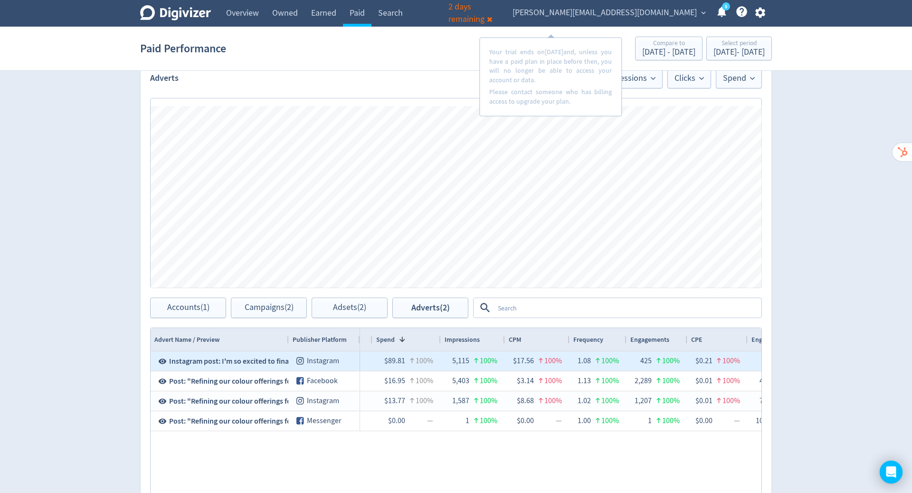
click at [272, 361] on span "Instagram post: I'm so excited to finally let..." at bounding box center [240, 361] width 143 height 10
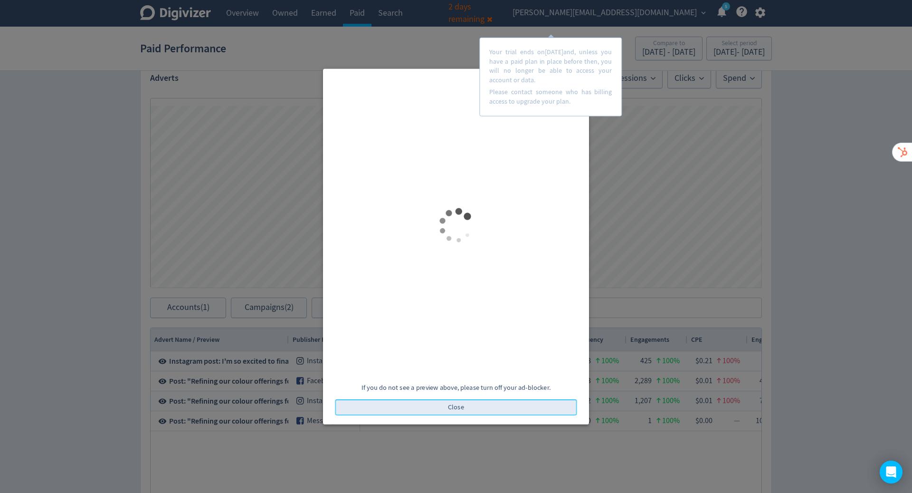
click at [470, 405] on button "Close" at bounding box center [456, 407] width 242 height 16
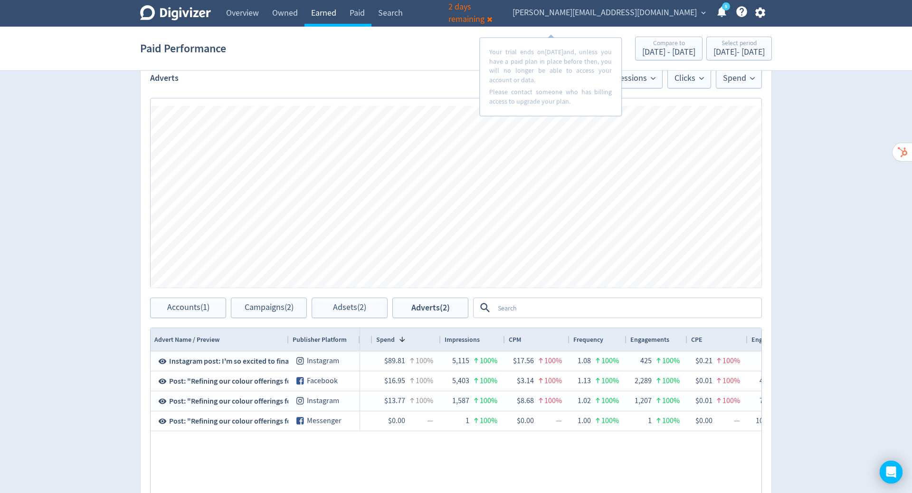
click at [326, 15] on link "Earned" at bounding box center [323, 13] width 38 height 27
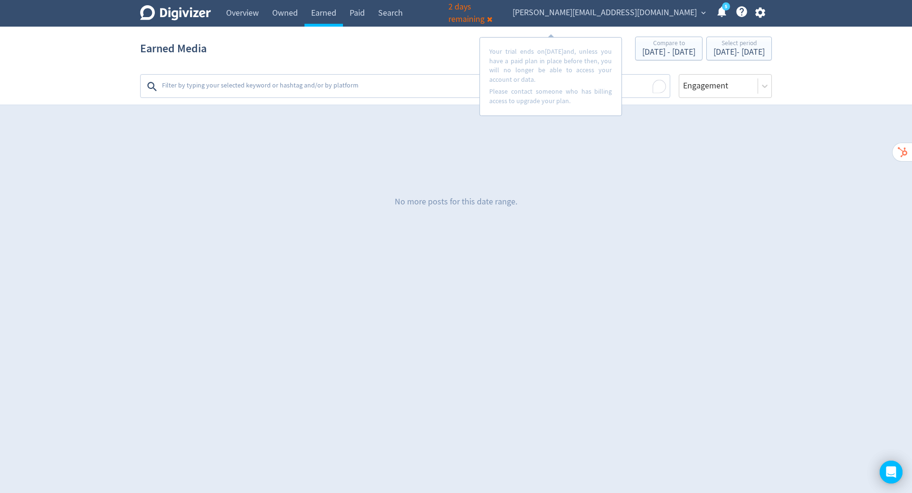
click at [375, 86] on textarea "To enrich screen reader interactions, please activate Accessibility in Grammarl…" at bounding box center [415, 86] width 508 height 19
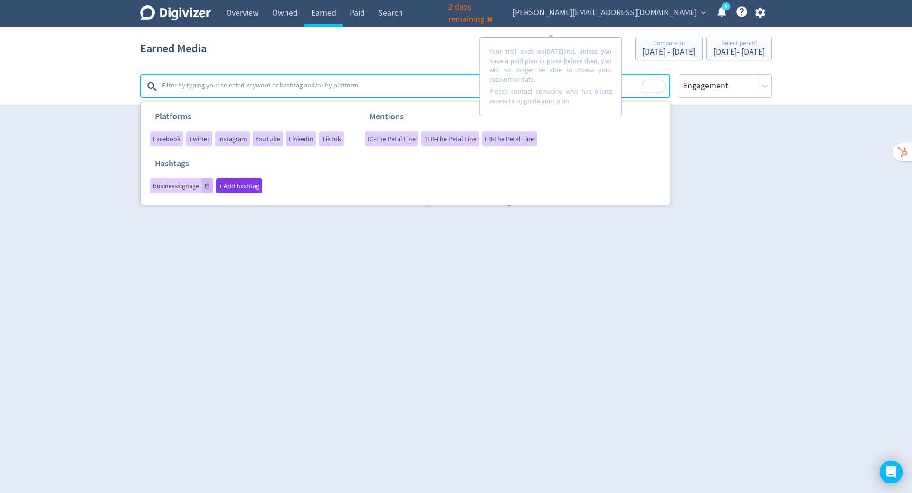
click at [541, 273] on html "Digivizer Logo Mark Digivizer Logo Overview Owned Earned Paid Search Web Perfor…" at bounding box center [456, 136] width 912 height 273
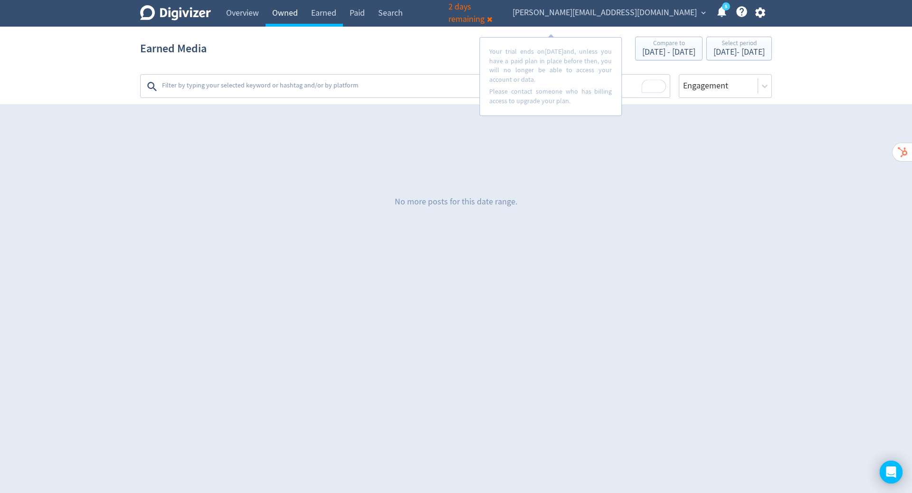
click at [284, 12] on link "Owned" at bounding box center [285, 13] width 39 height 27
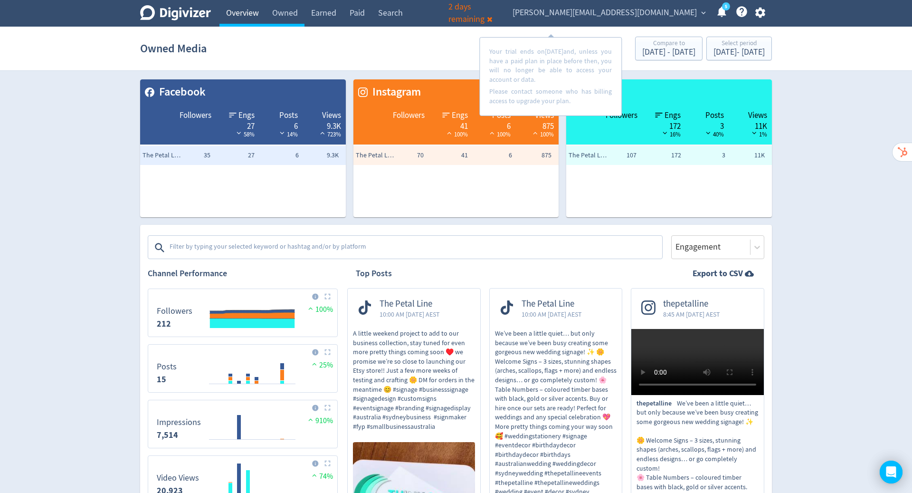
click at [243, 13] on link "Overview" at bounding box center [242, 13] width 46 height 27
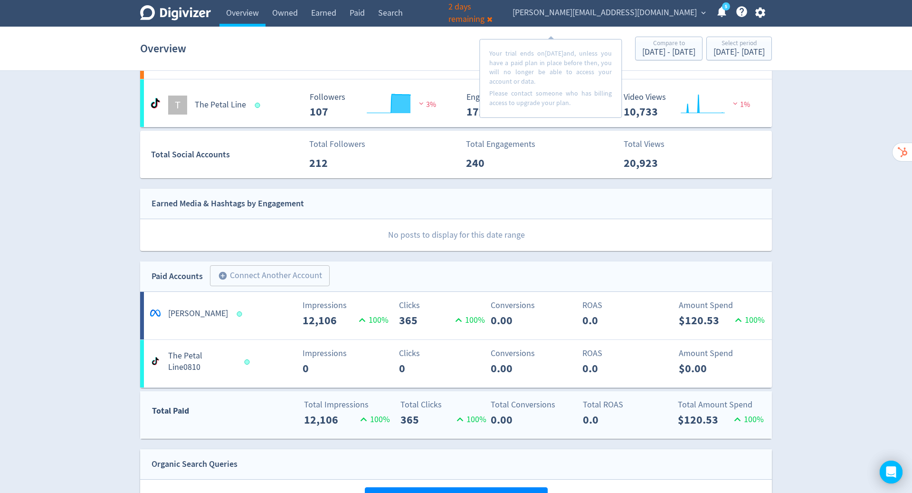
scroll to position [130, 0]
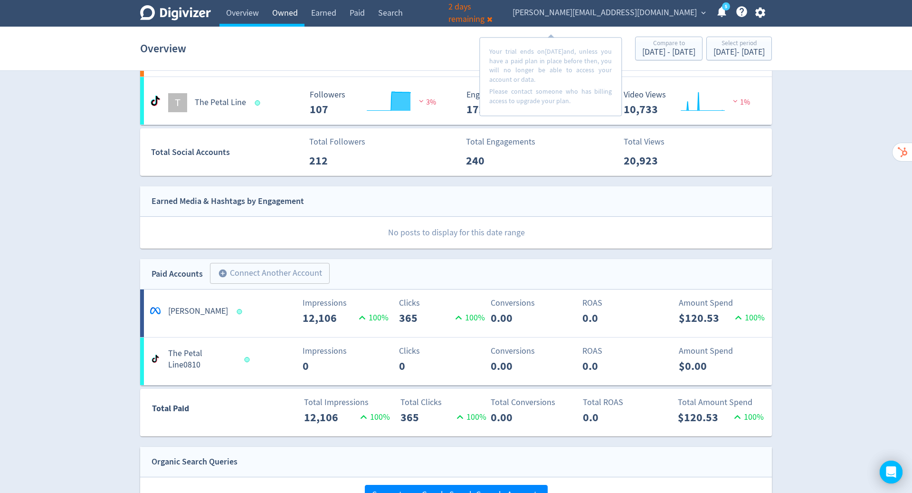
click at [285, 11] on link "Owned" at bounding box center [285, 13] width 39 height 27
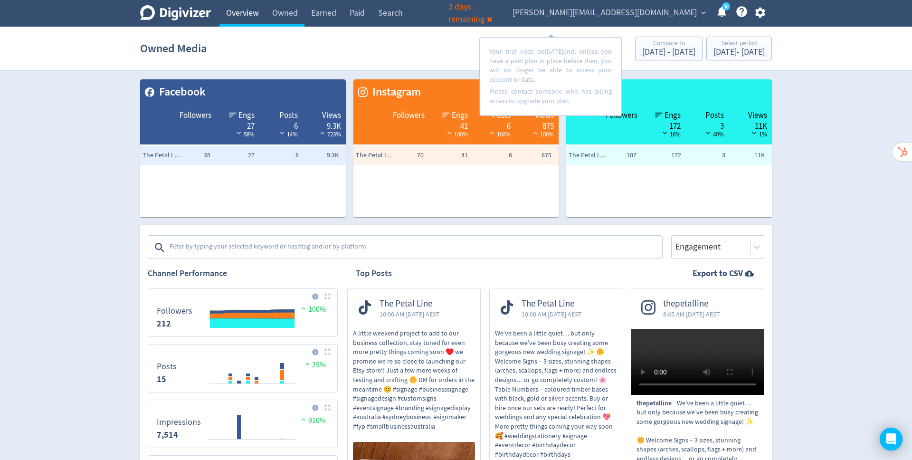
click at [232, 14] on link "Overview" at bounding box center [242, 13] width 46 height 27
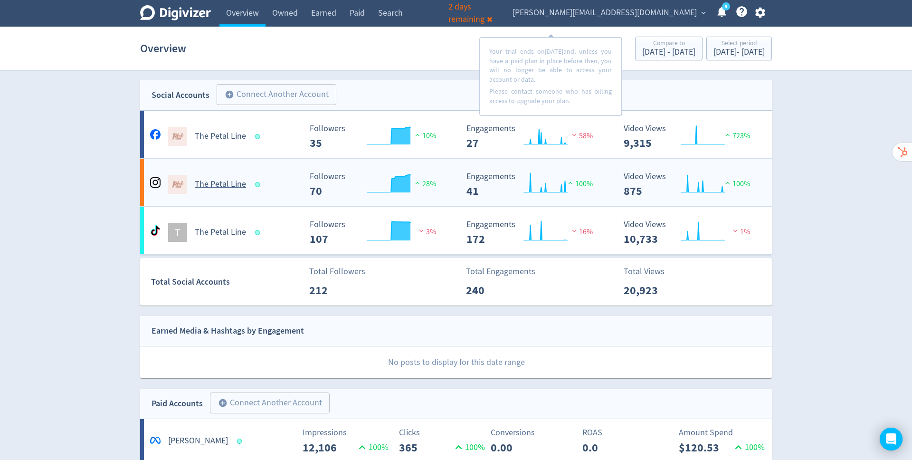
click at [215, 182] on h5 "The Petal Line" at bounding box center [220, 184] width 51 height 11
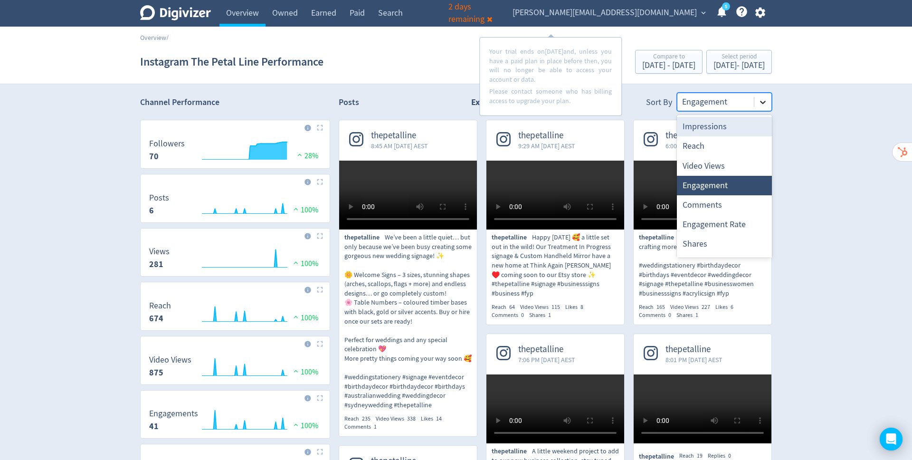
click at [763, 103] on icon at bounding box center [763, 102] width 6 height 3
click at [727, 162] on div "Video Views" at bounding box center [724, 165] width 95 height 19
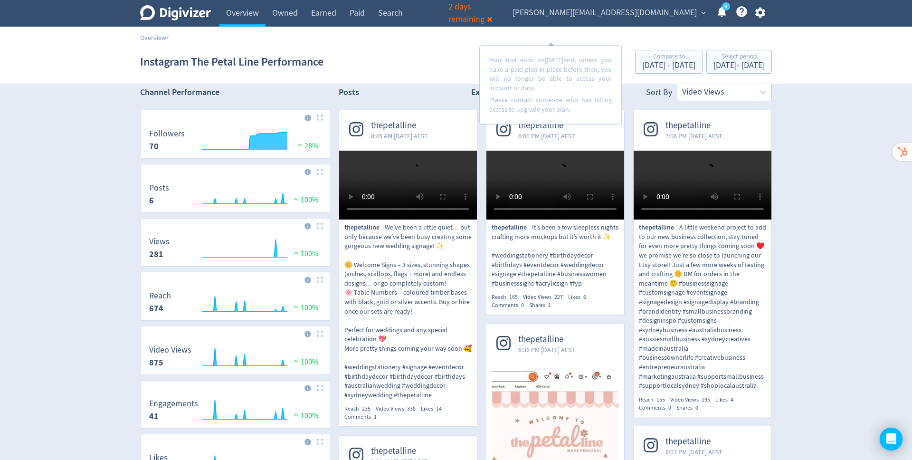
scroll to position [19, 0]
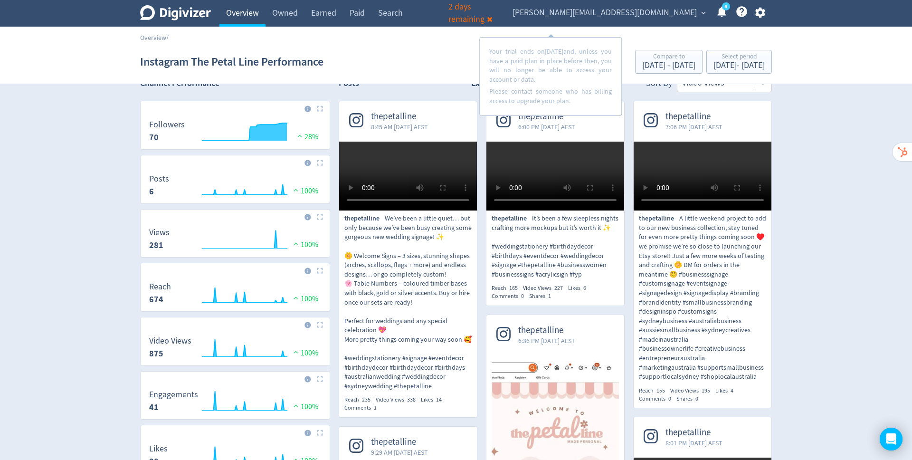
click at [240, 16] on link "Overview" at bounding box center [242, 13] width 46 height 27
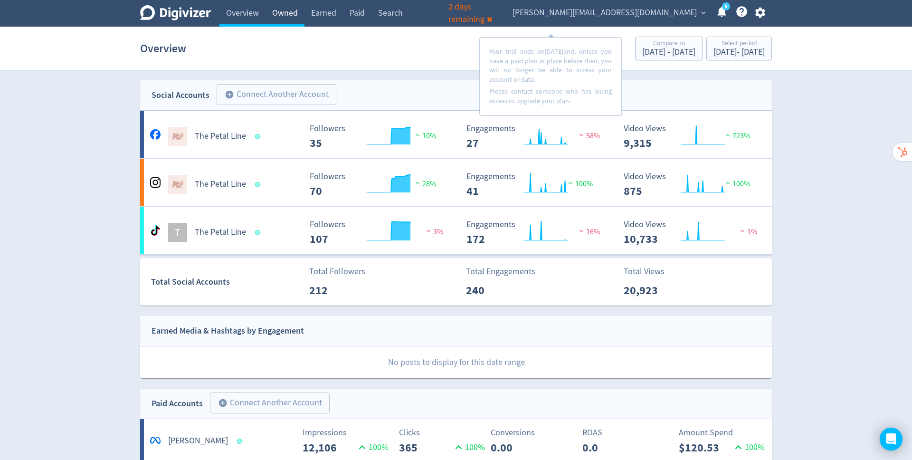
click at [286, 13] on link "Owned" at bounding box center [285, 13] width 39 height 27
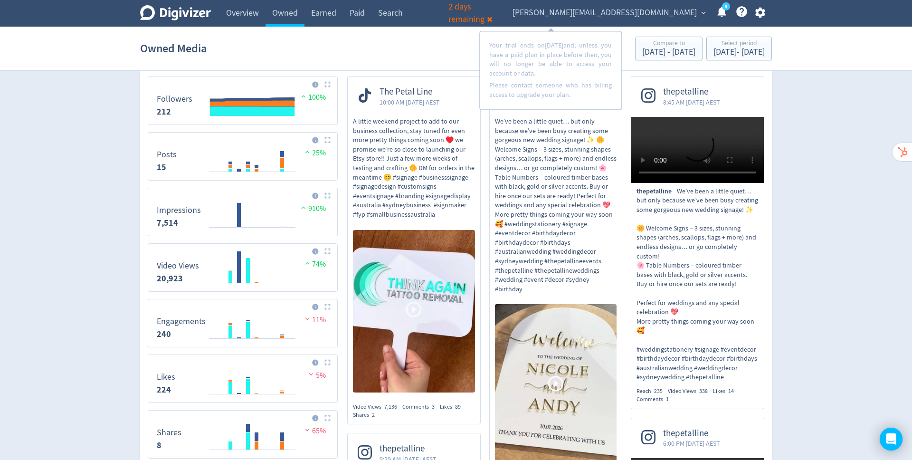
scroll to position [215, 0]
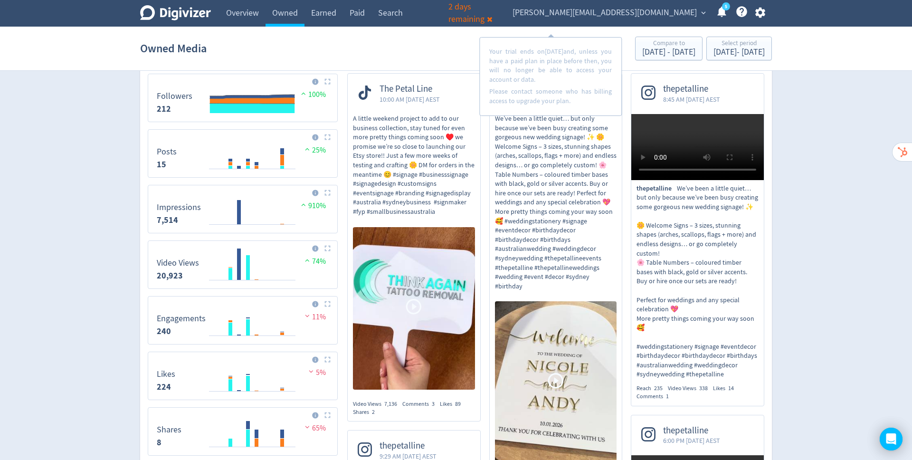
click at [417, 164] on p "A little weekend project to add to our business collection, stay tuned for even…" at bounding box center [414, 165] width 122 height 103
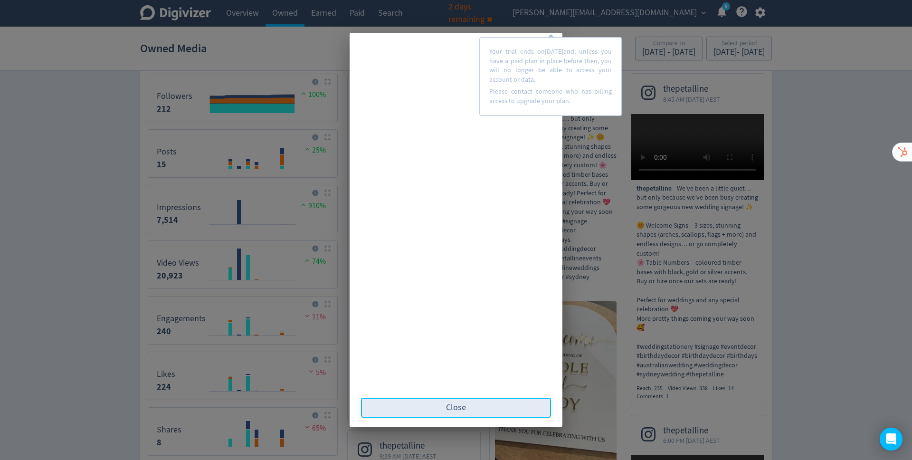
click at [466, 409] on button "Close" at bounding box center [456, 408] width 190 height 20
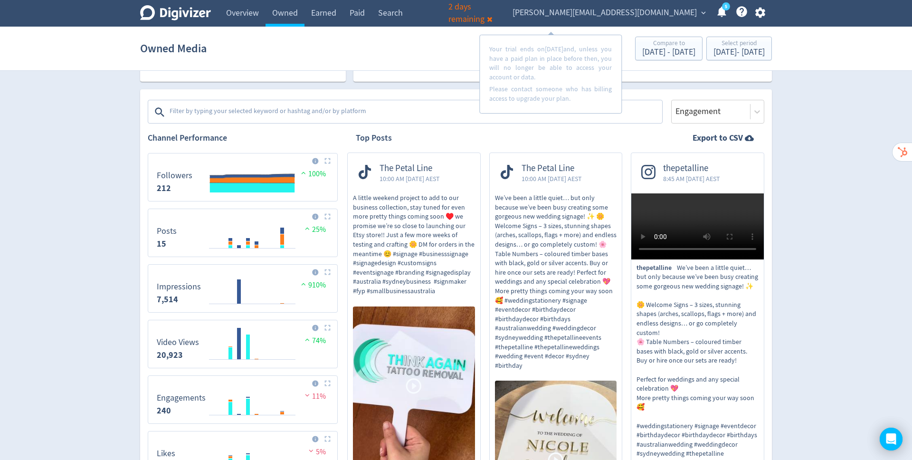
scroll to position [133, 0]
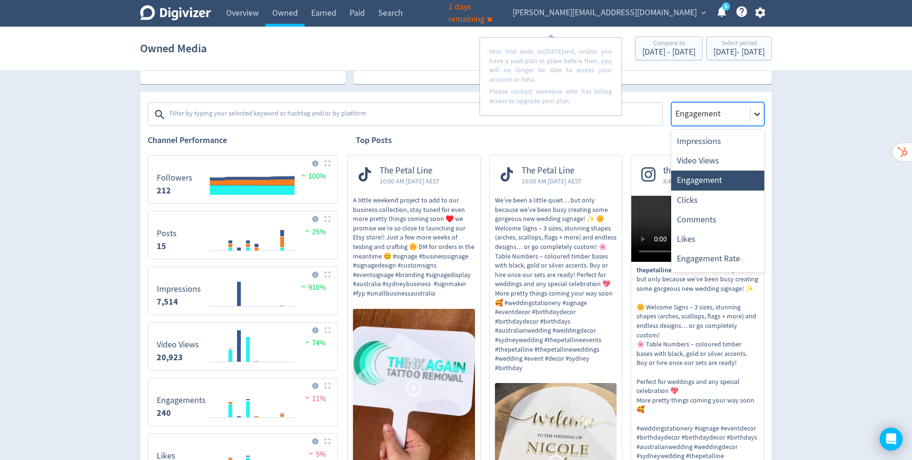
click at [759, 116] on icon at bounding box center [757, 114] width 10 height 10
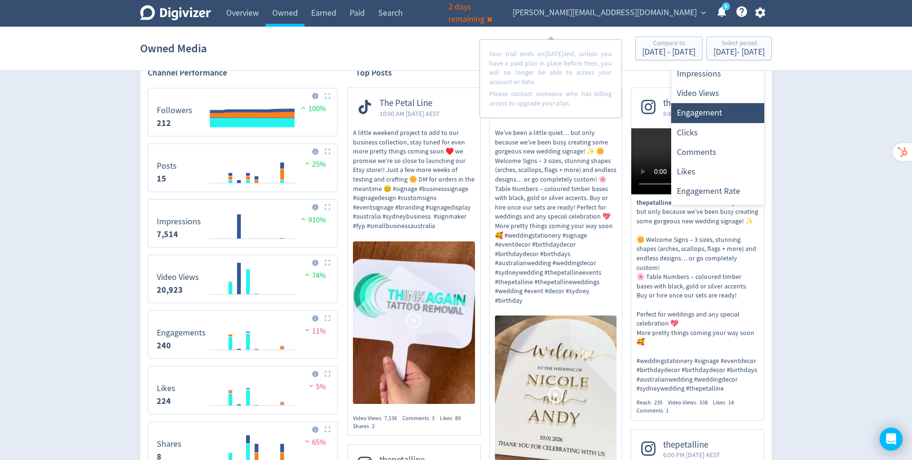
scroll to position [185, 0]
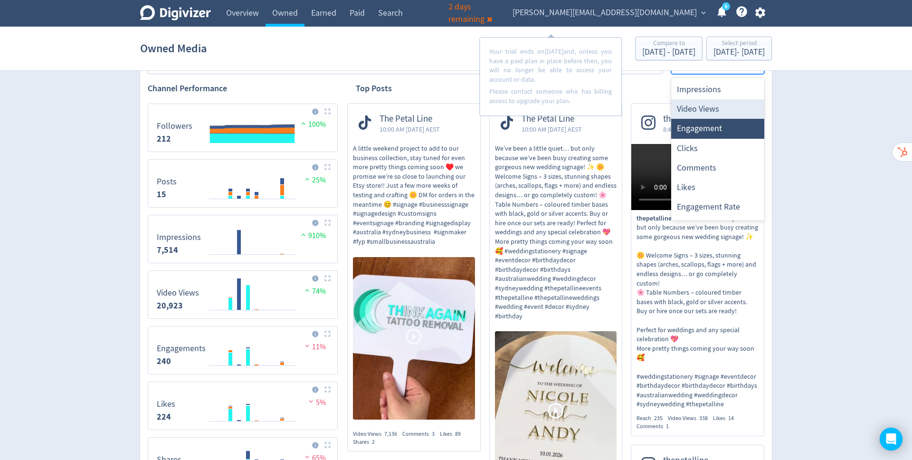
click at [710, 105] on div "Video Views" at bounding box center [717, 108] width 93 height 19
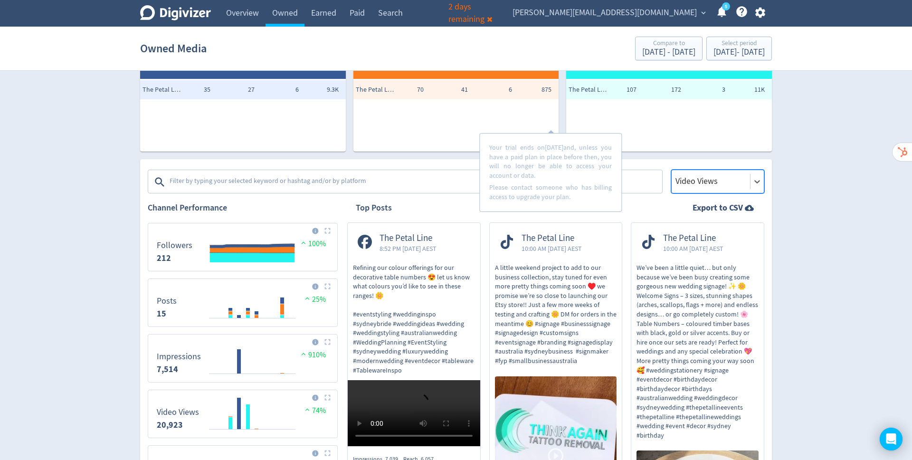
scroll to position [65, 0]
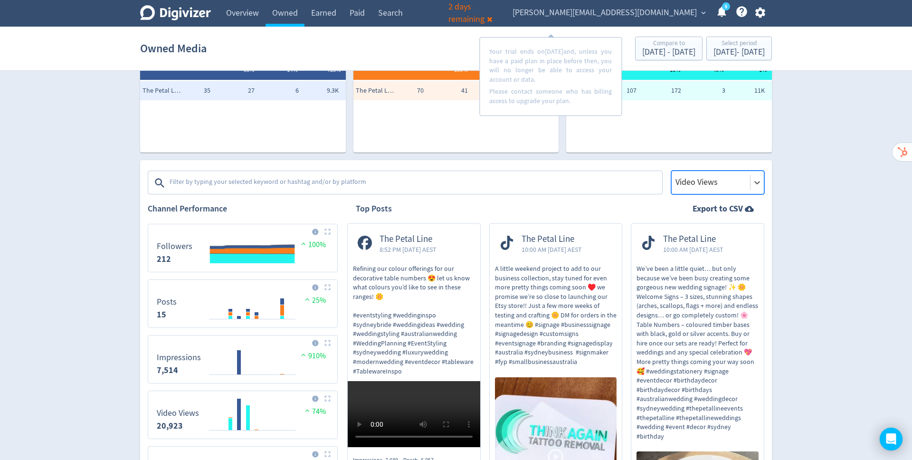
click at [295, 182] on textarea at bounding box center [415, 182] width 493 height 19
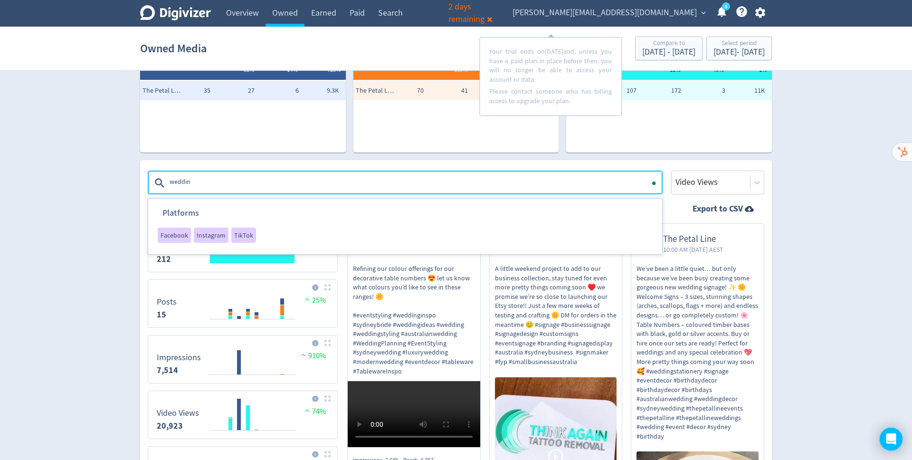
type textarea "wedding"
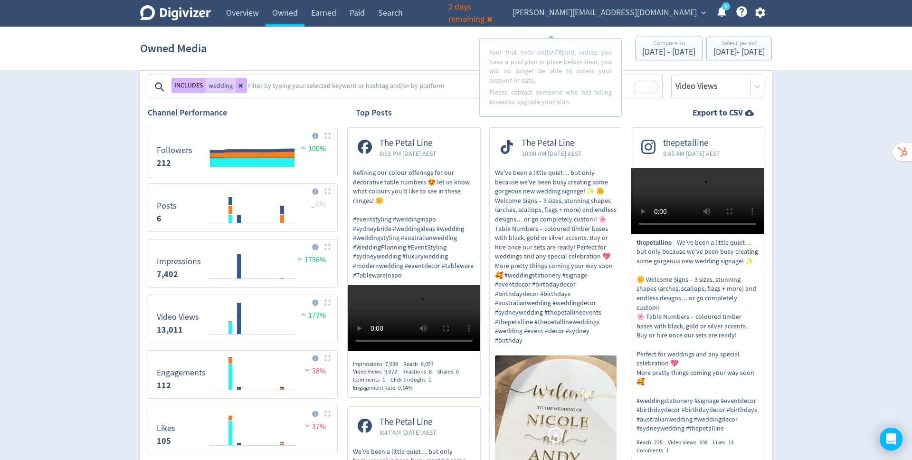
scroll to position [162, 0]
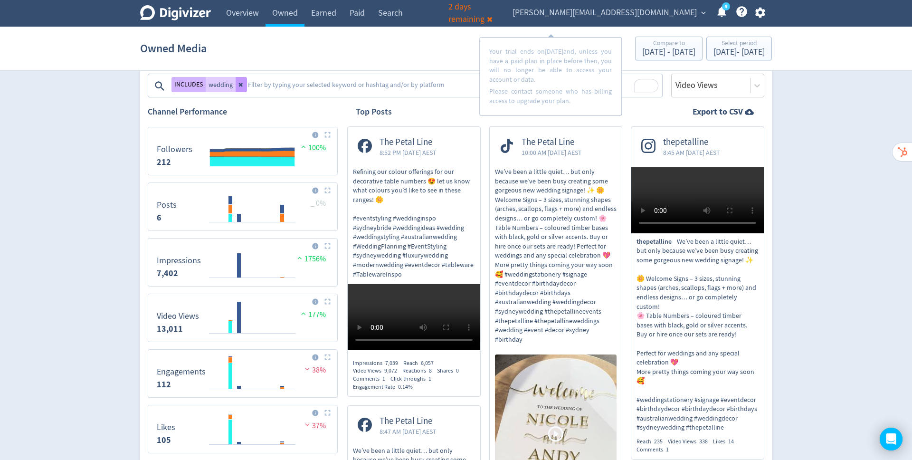
click at [237, 84] on button at bounding box center [241, 84] width 11 height 15
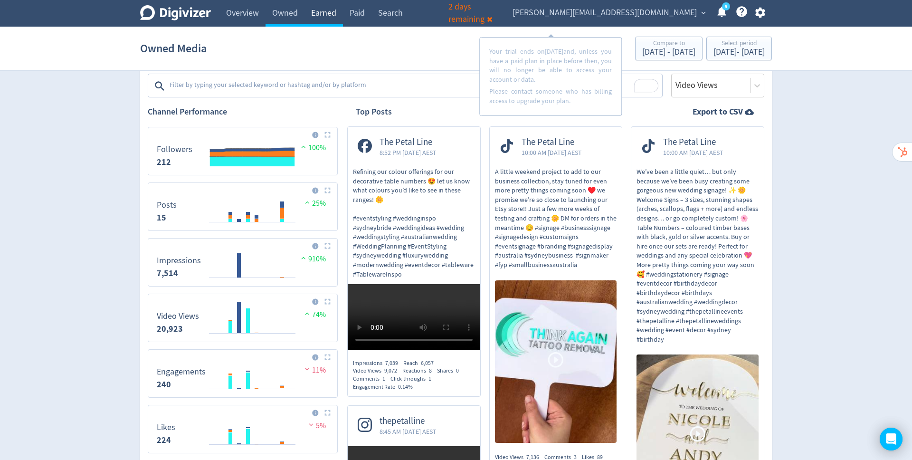
click at [321, 13] on link "Earned" at bounding box center [323, 13] width 38 height 27
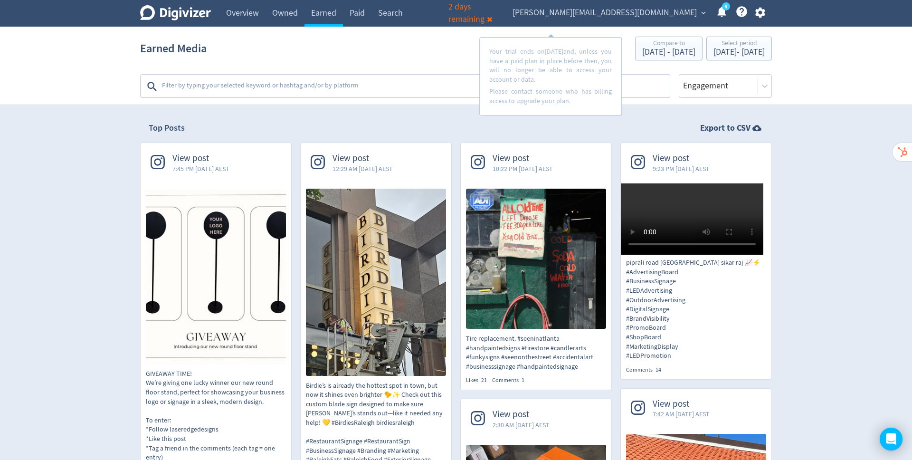
click at [431, 84] on textarea at bounding box center [415, 86] width 508 height 19
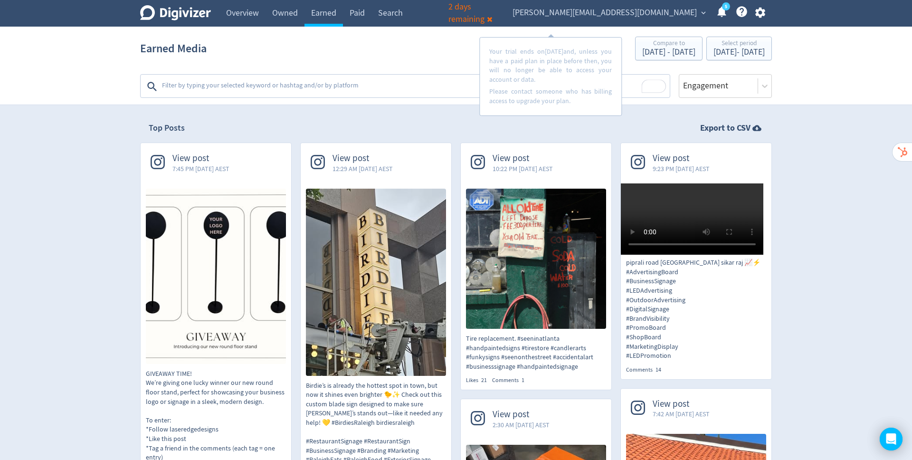
click at [384, 89] on textarea "To enrich screen reader interactions, please activate Accessibility in Grammarl…" at bounding box center [415, 86] width 508 height 19
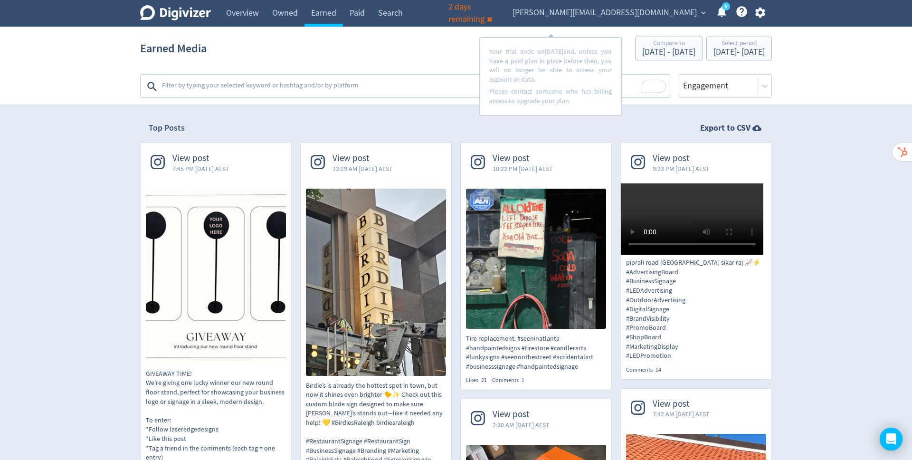
click at [231, 90] on textarea "To enrich screen reader interactions, please activate Accessibility in Grammarl…" at bounding box center [415, 86] width 508 height 19
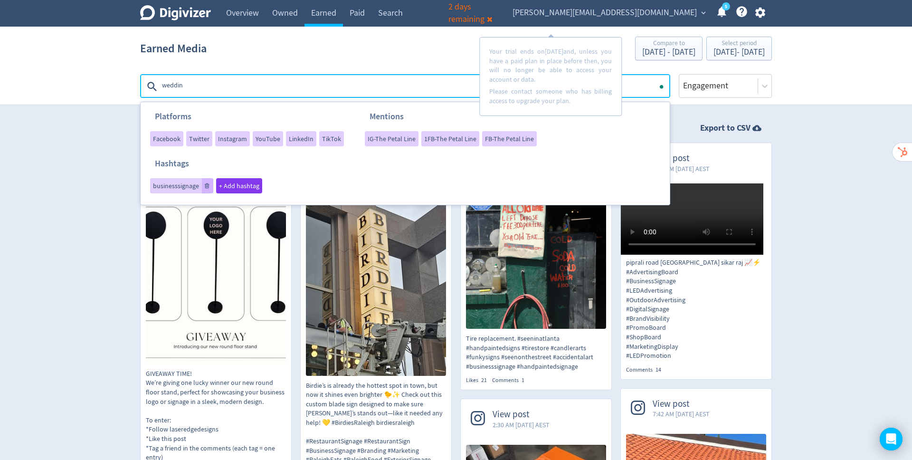
type textarea "wedding"
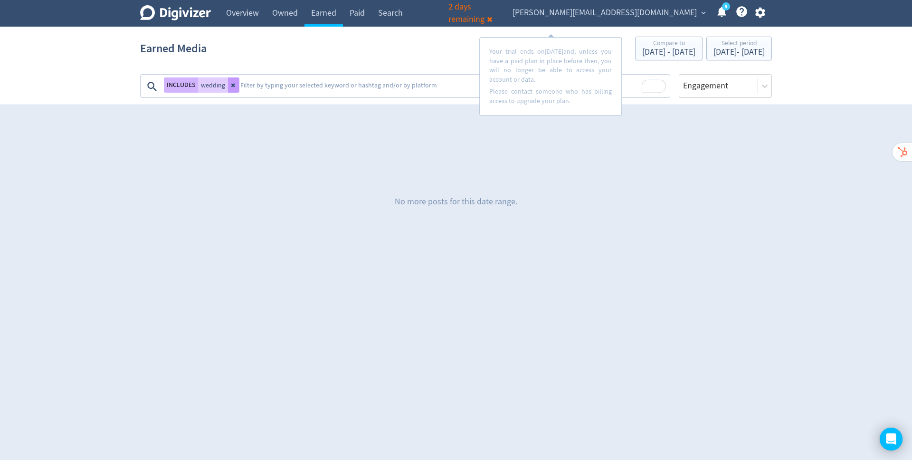
click at [232, 88] on button at bounding box center [233, 84] width 11 height 15
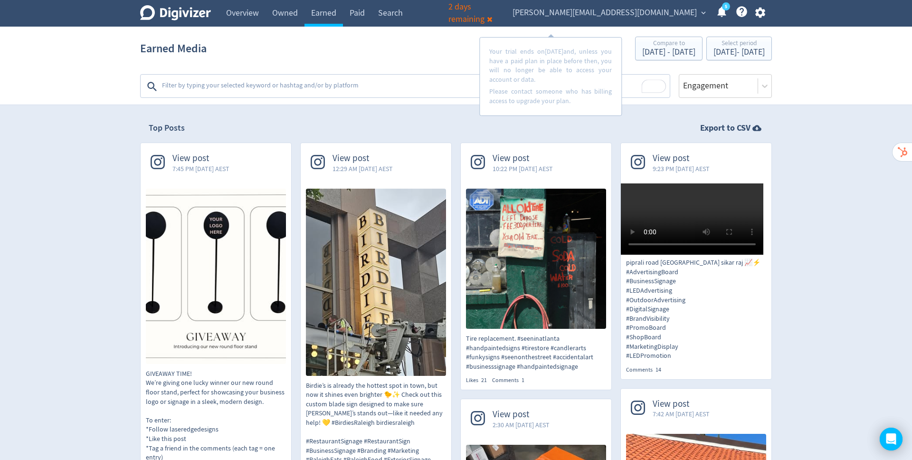
click at [253, 87] on textarea "To enrich screen reader interactions, please activate Accessibility in Grammarl…" at bounding box center [415, 86] width 508 height 19
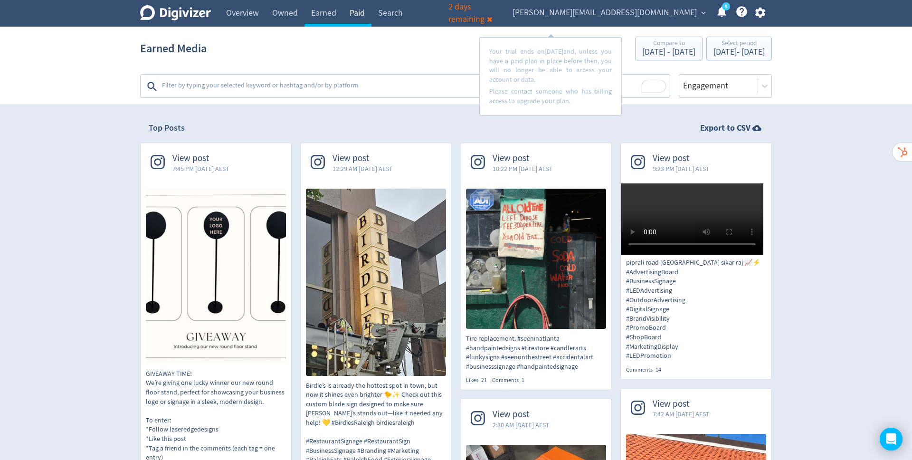
click at [361, 9] on link "Paid" at bounding box center [357, 13] width 29 height 27
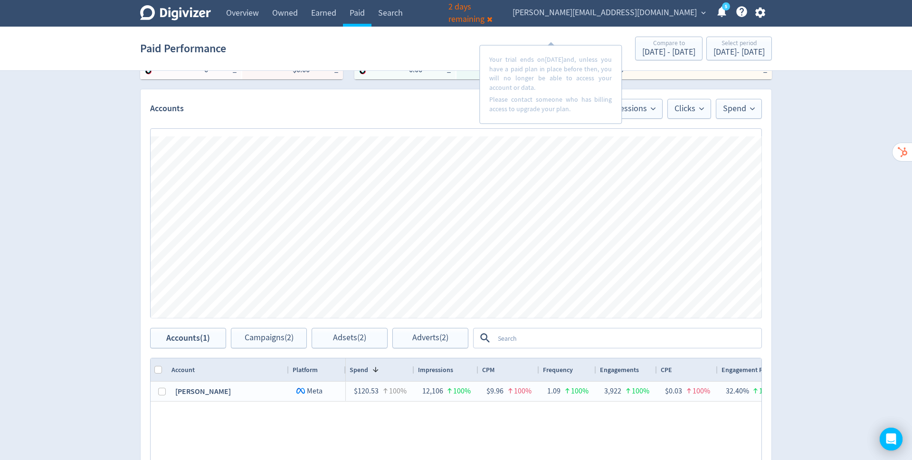
scroll to position [205, 0]
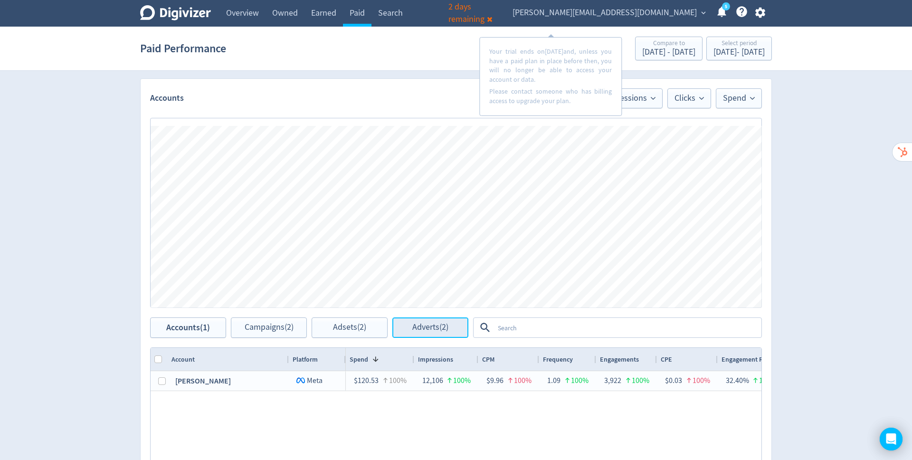
click at [420, 328] on span "Adverts (2)" at bounding box center [430, 327] width 36 height 9
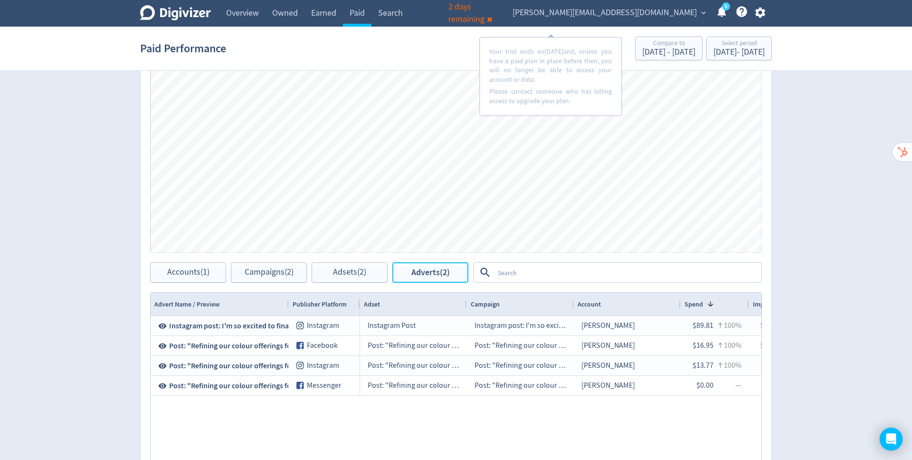
scroll to position [0, 9]
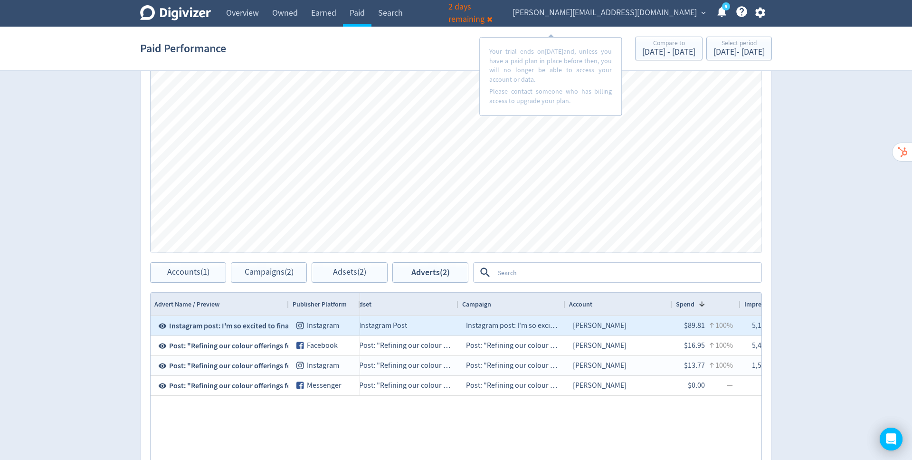
click at [394, 323] on div "Instagram Post" at bounding box center [405, 325] width 107 height 19
click at [315, 325] on span "Instagram" at bounding box center [323, 326] width 32 height 10
click at [235, 322] on span "Instagram post: I'm so excited to finally let..." at bounding box center [240, 326] width 143 height 10
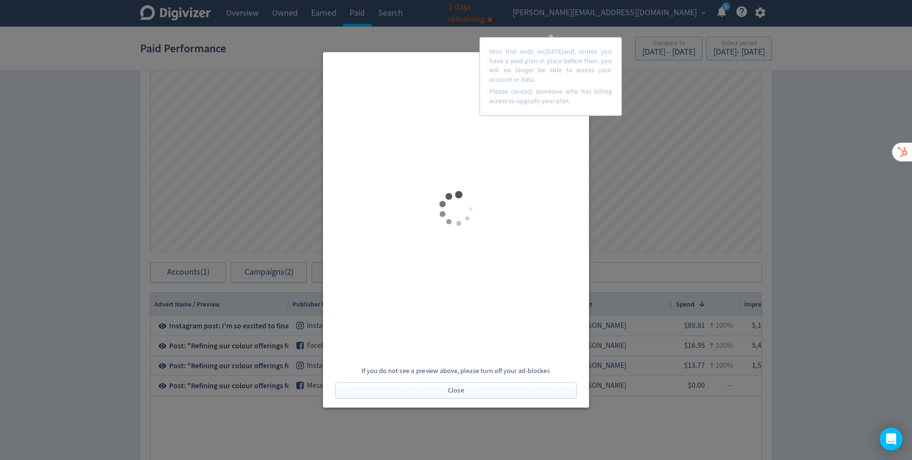
scroll to position [0, 0]
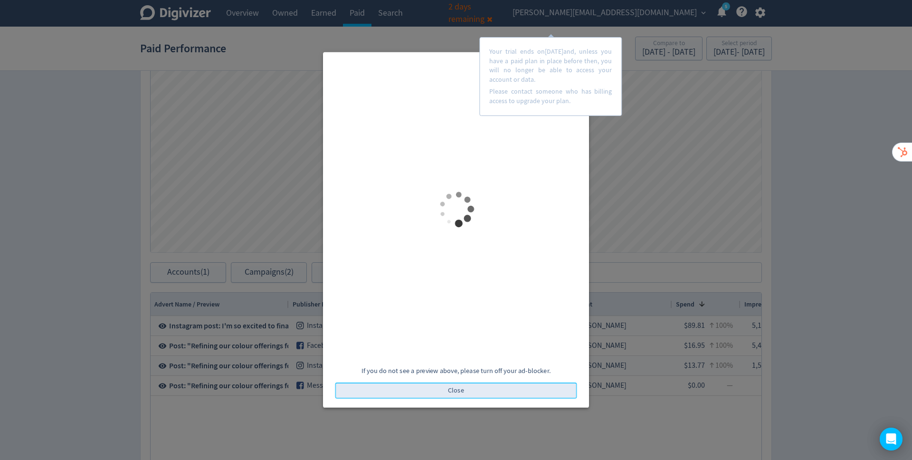
click at [462, 390] on span "Close" at bounding box center [456, 390] width 16 height 7
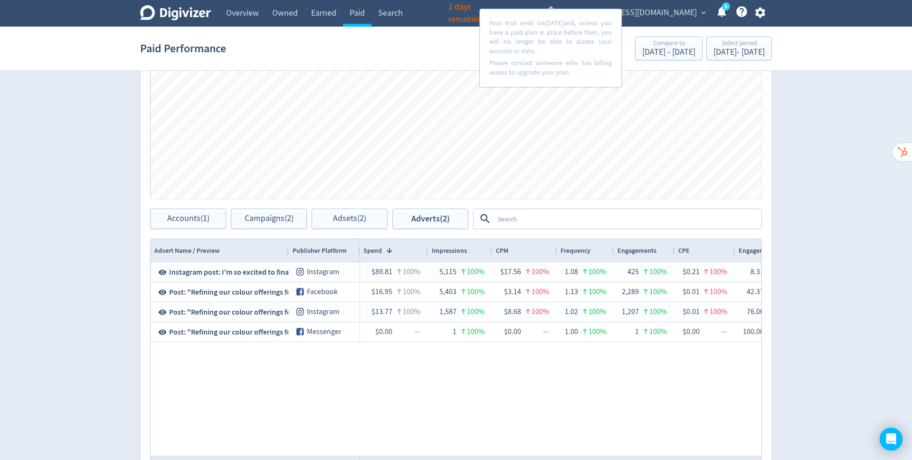
scroll to position [314, 0]
click at [520, 213] on textarea at bounding box center [627, 218] width 266 height 18
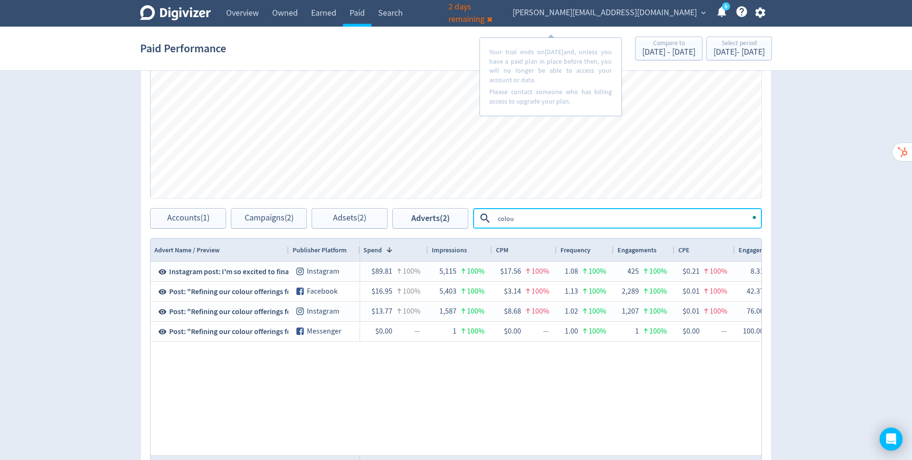
type textarea "colour"
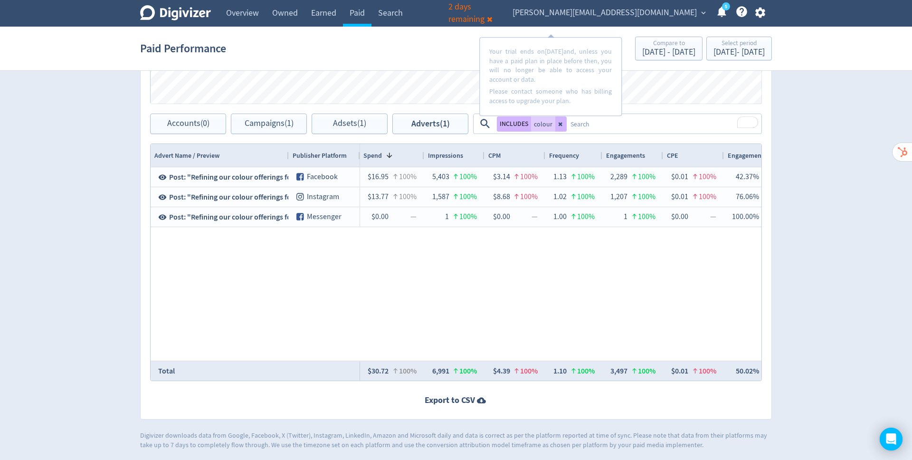
scroll to position [0, 358]
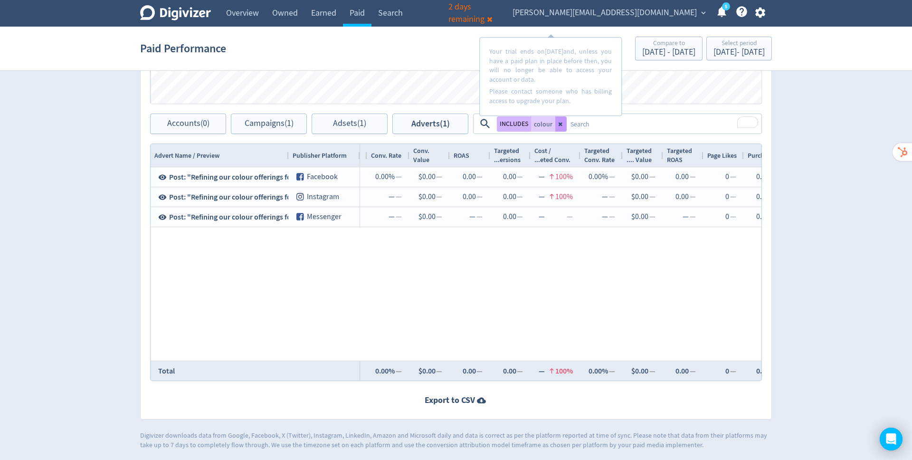
click at [560, 123] on icon at bounding box center [561, 124] width 4 height 4
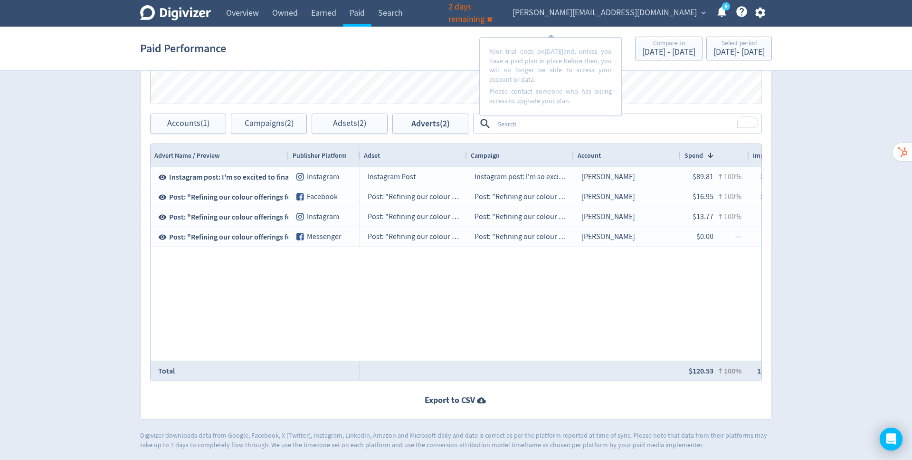
scroll to position [0, 1206]
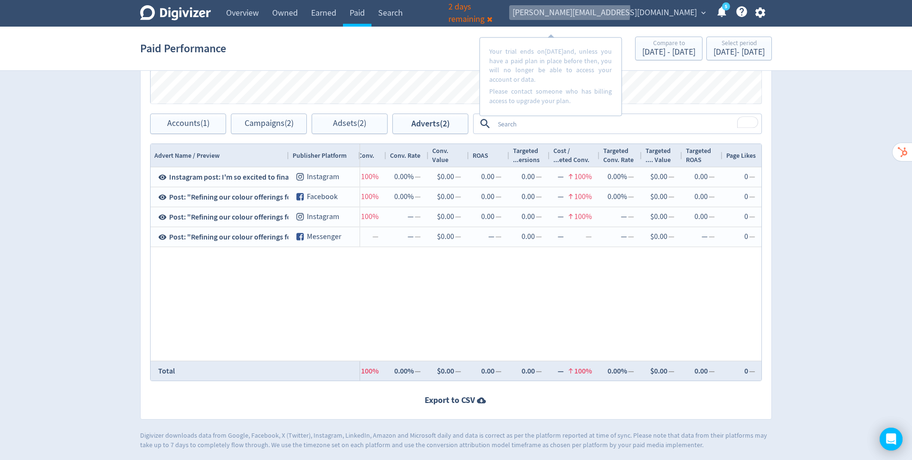
click at [651, 10] on span "[PERSON_NAME][EMAIL_ADDRESS][DOMAIN_NAME]" at bounding box center [605, 12] width 184 height 15
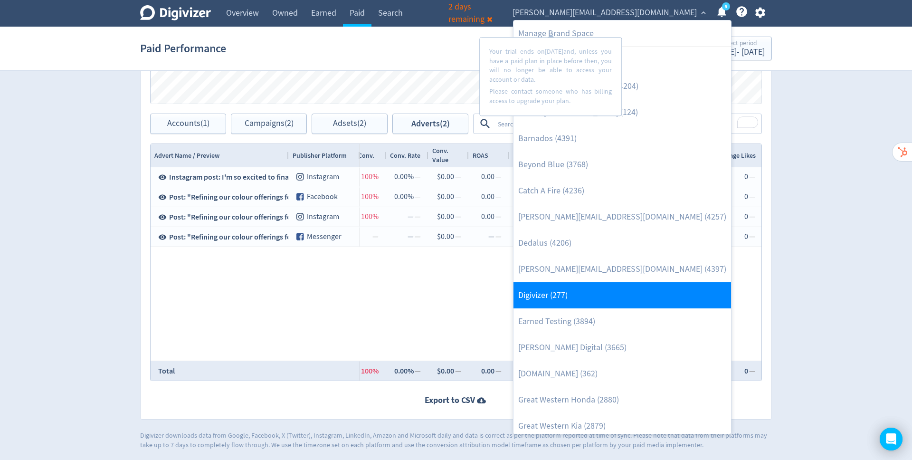
click at [656, 296] on link "Digivizer (277)" at bounding box center [622, 295] width 218 height 26
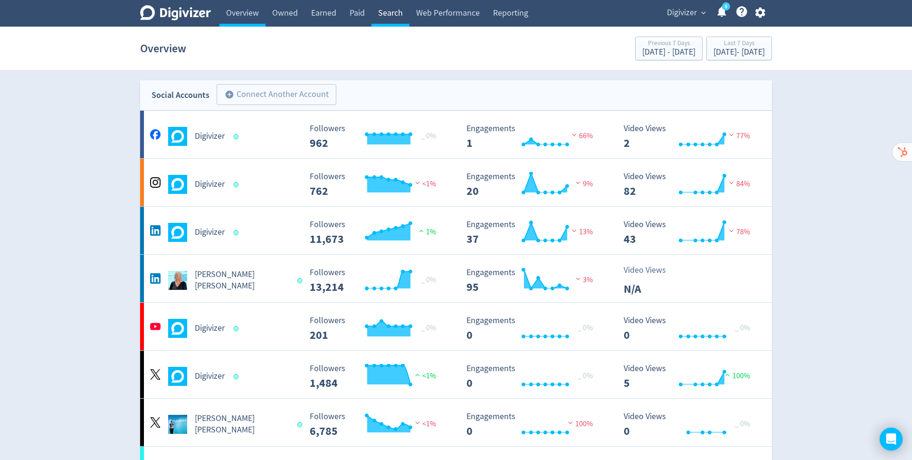
click at [382, 19] on link "Search" at bounding box center [390, 13] width 38 height 27
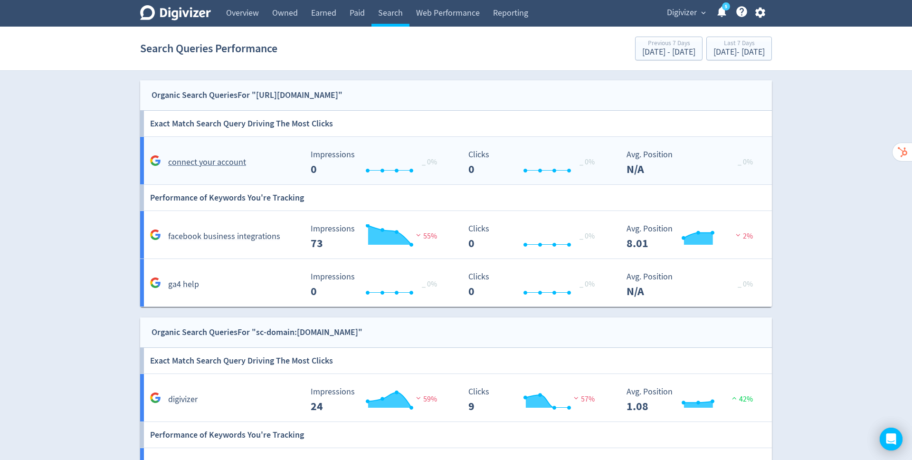
click at [228, 162] on h5 "connect your account" at bounding box center [207, 162] width 78 height 11
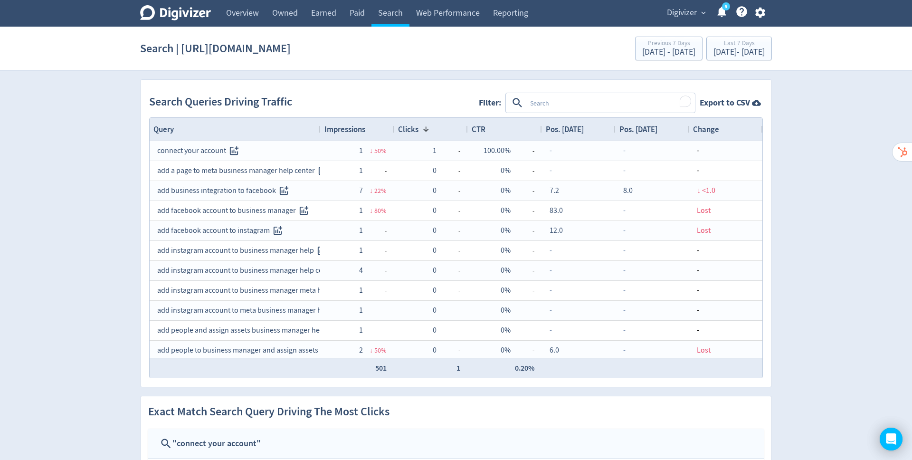
click at [541, 107] on textarea "To enrich screen reader interactions, please activate Accessibility in Grammarl…" at bounding box center [610, 103] width 168 height 18
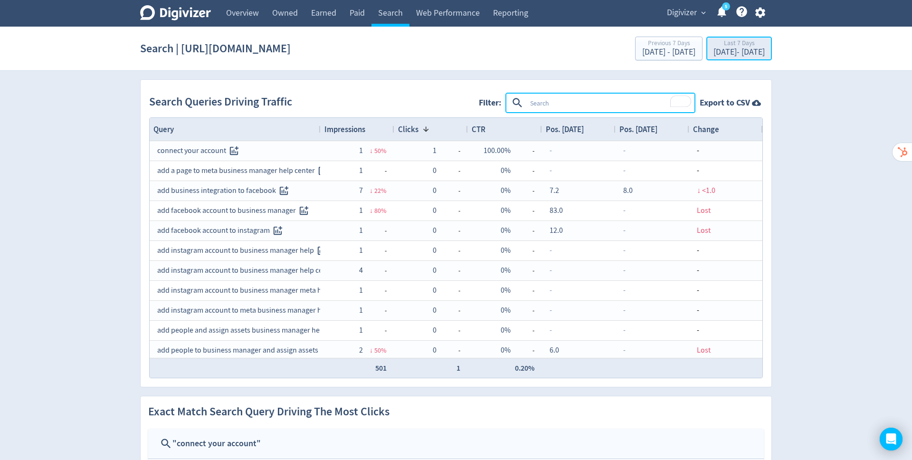
click at [726, 57] on div "[DATE] - [DATE]" at bounding box center [738, 52] width 51 height 9
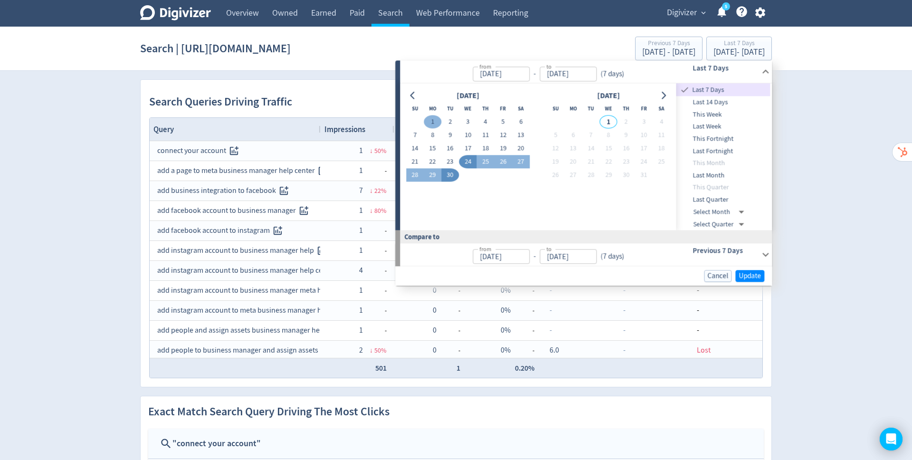
click at [430, 125] on button "1" at bounding box center [433, 121] width 18 height 13
type input "[DATE]"
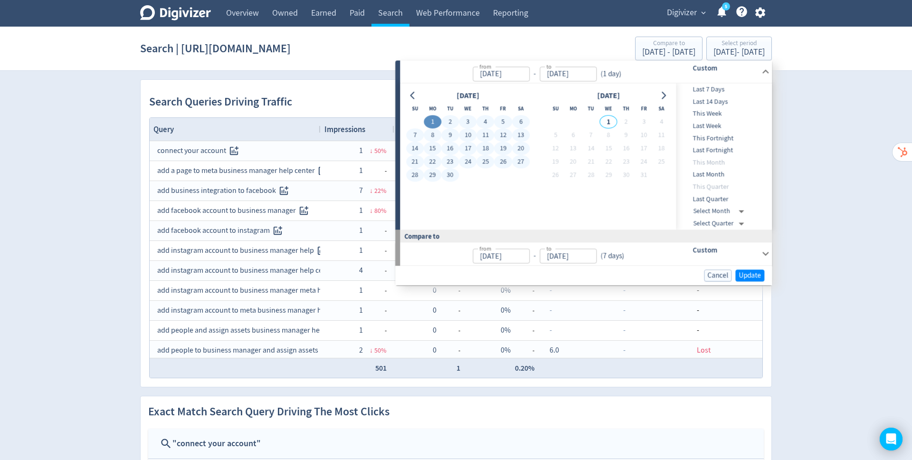
click at [449, 174] on button "30" at bounding box center [450, 175] width 18 height 13
type input "[DATE]"
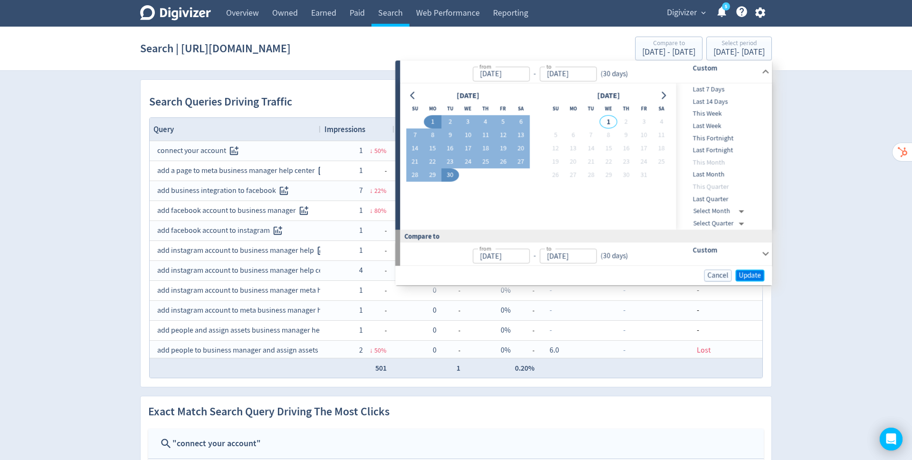
click at [747, 274] on span "Update" at bounding box center [750, 275] width 22 height 7
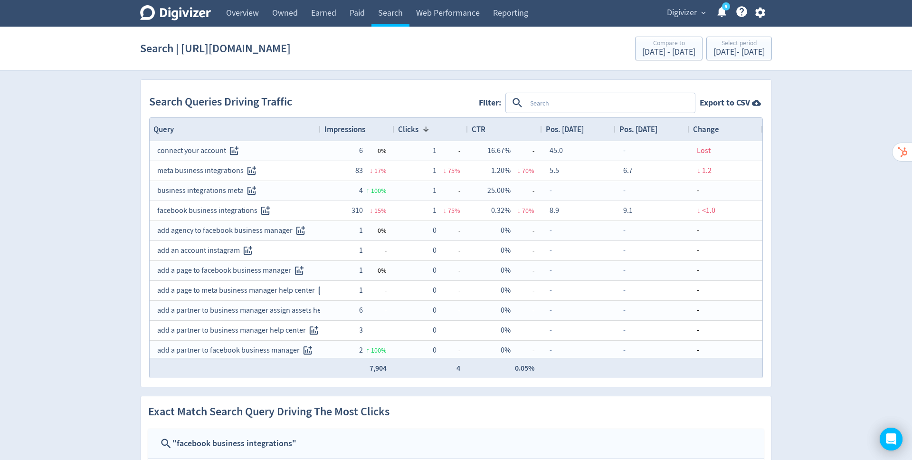
click at [342, 131] on span "Impressions" at bounding box center [344, 129] width 41 height 10
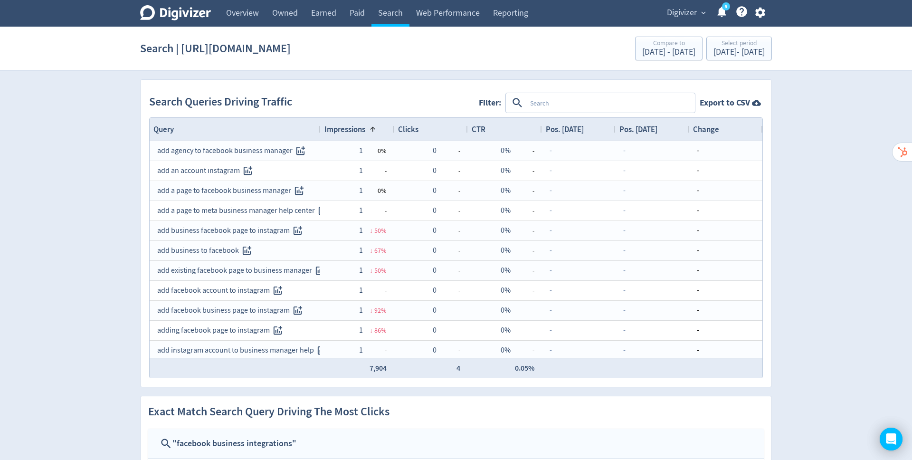
click at [342, 131] on span "Impressions" at bounding box center [344, 129] width 41 height 10
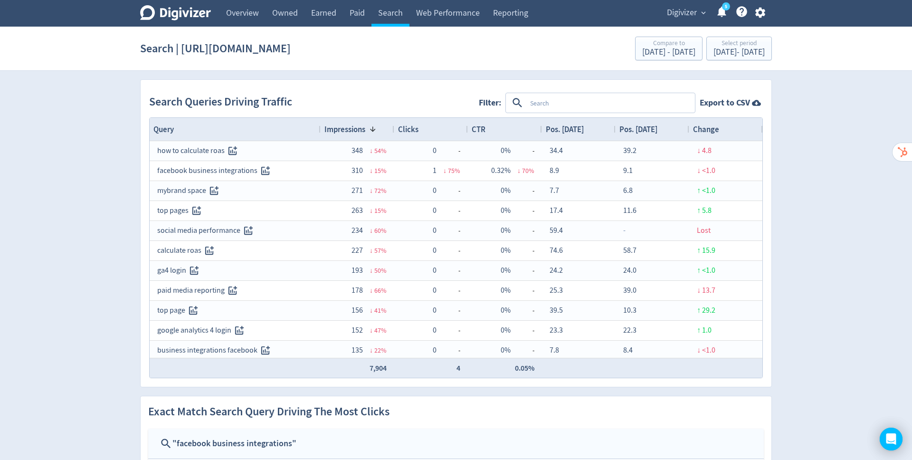
click at [387, 103] on div "Search Queries Driving Traffic Filter: Export to CSV" at bounding box center [456, 102] width 614 height 29
click at [438, 12] on link "Web Performance" at bounding box center [447, 13] width 77 height 27
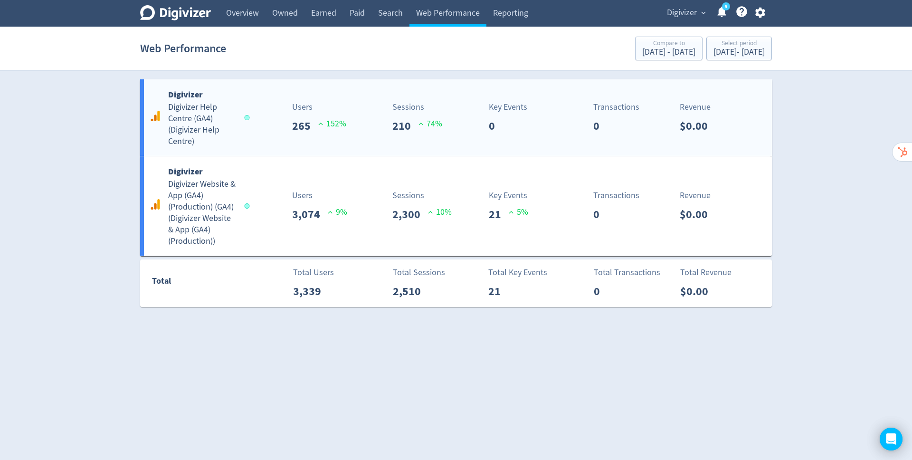
click at [540, 125] on div "Key Events 0" at bounding box center [523, 118] width 79 height 34
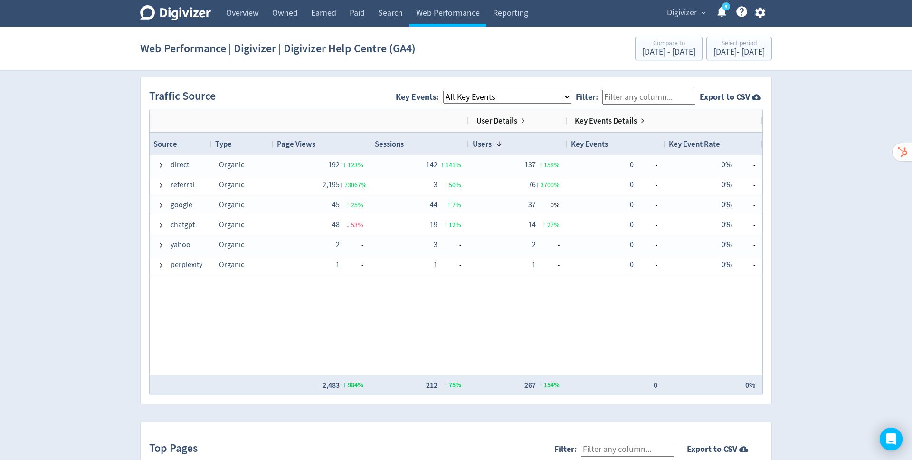
scroll to position [620, 0]
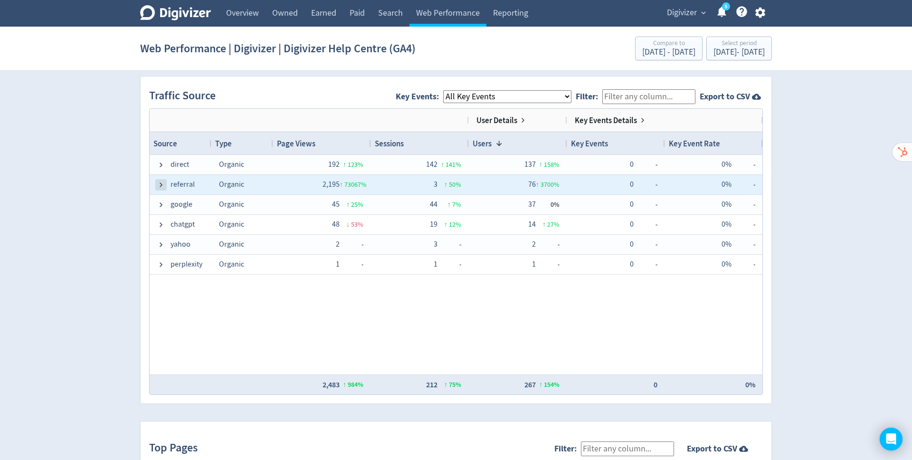
click at [158, 182] on span at bounding box center [161, 185] width 8 height 8
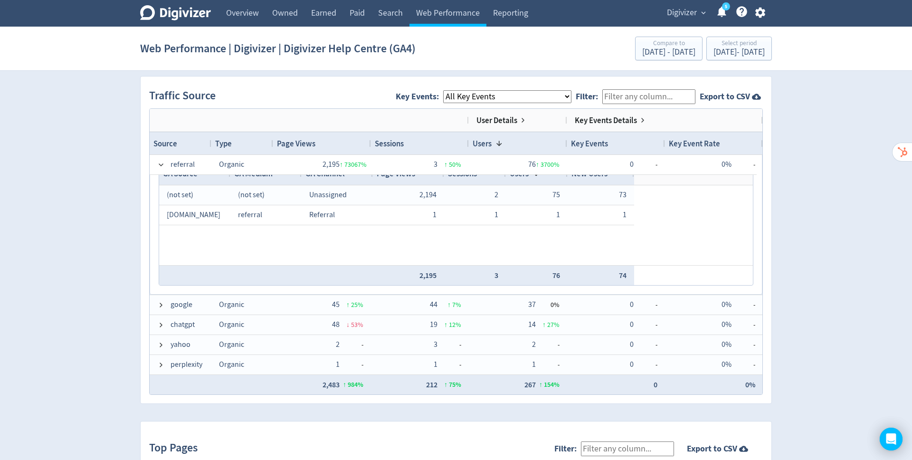
scroll to position [29, 0]
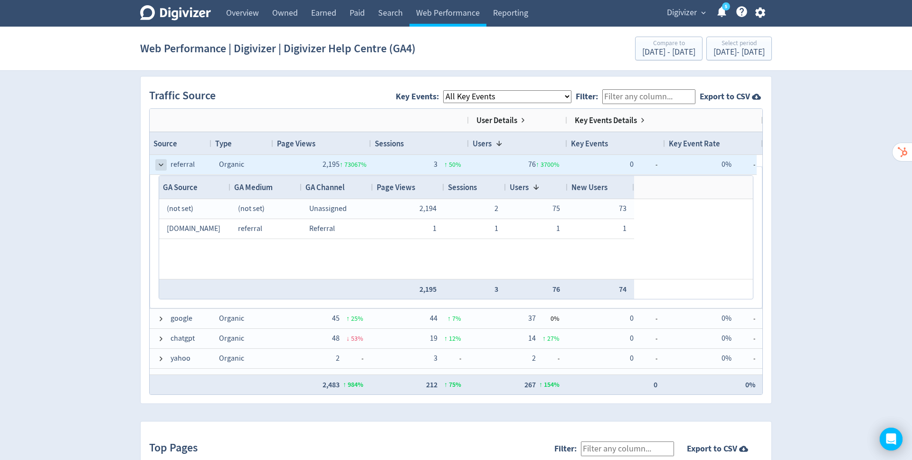
click at [163, 162] on span at bounding box center [161, 165] width 8 height 8
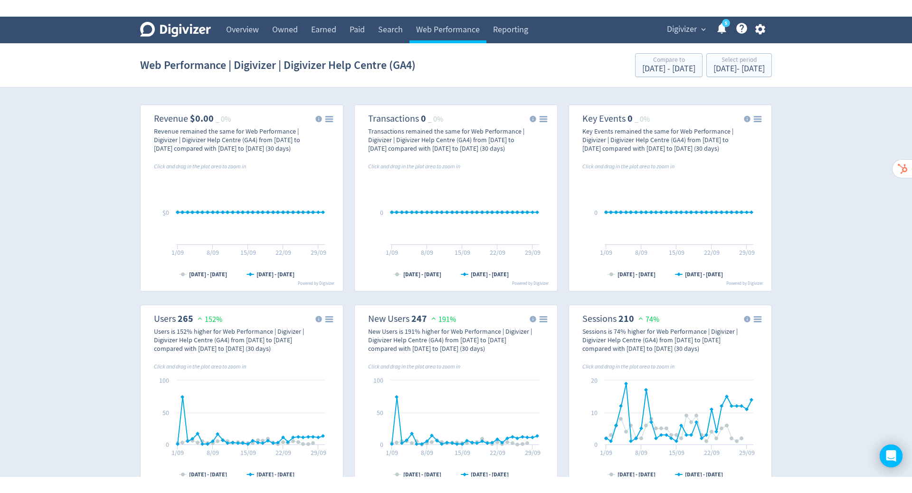
scroll to position [0, 0]
